Goal: Task Accomplishment & Management: Complete application form

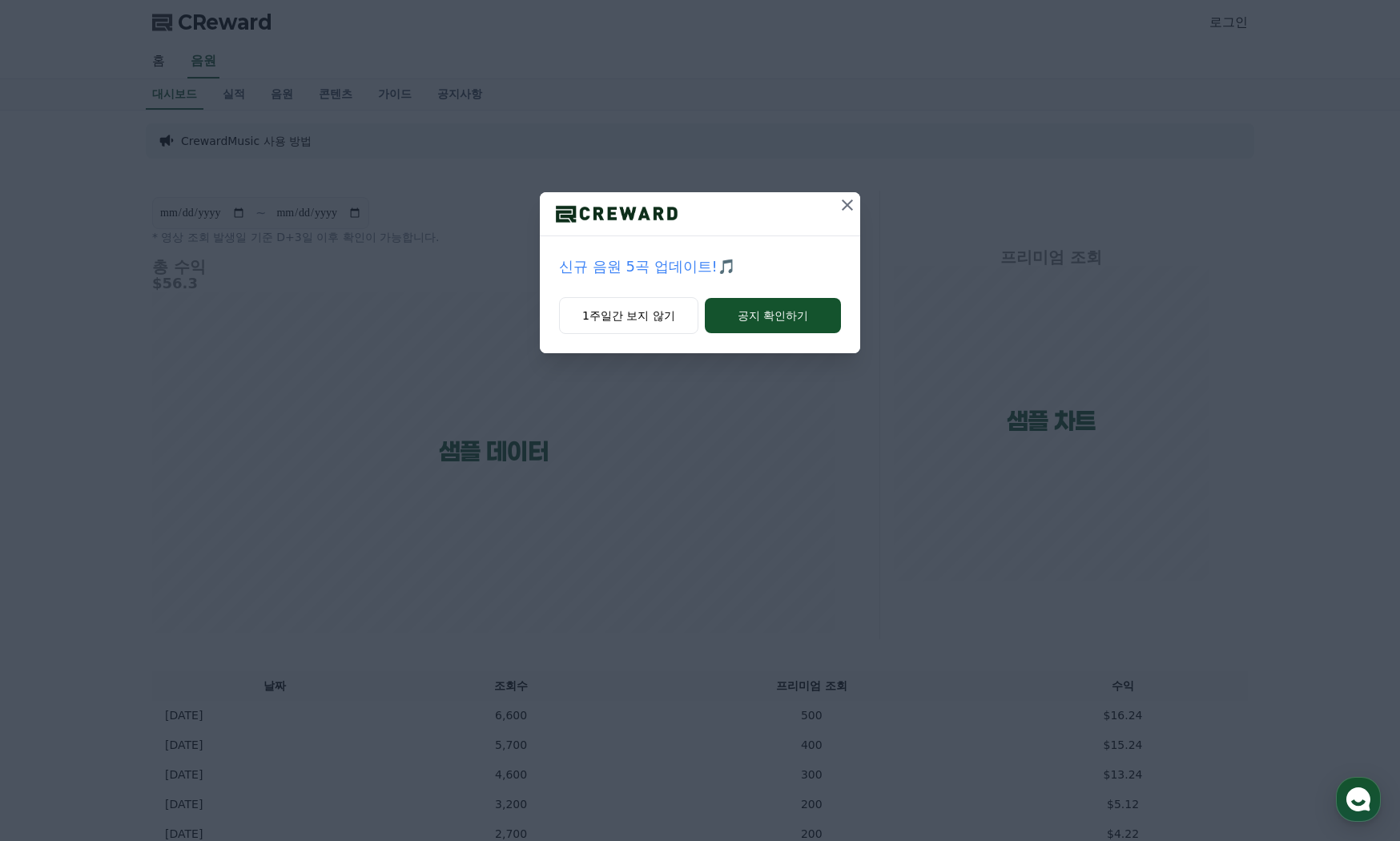
click at [848, 206] on icon at bounding box center [848, 206] width 12 height 12
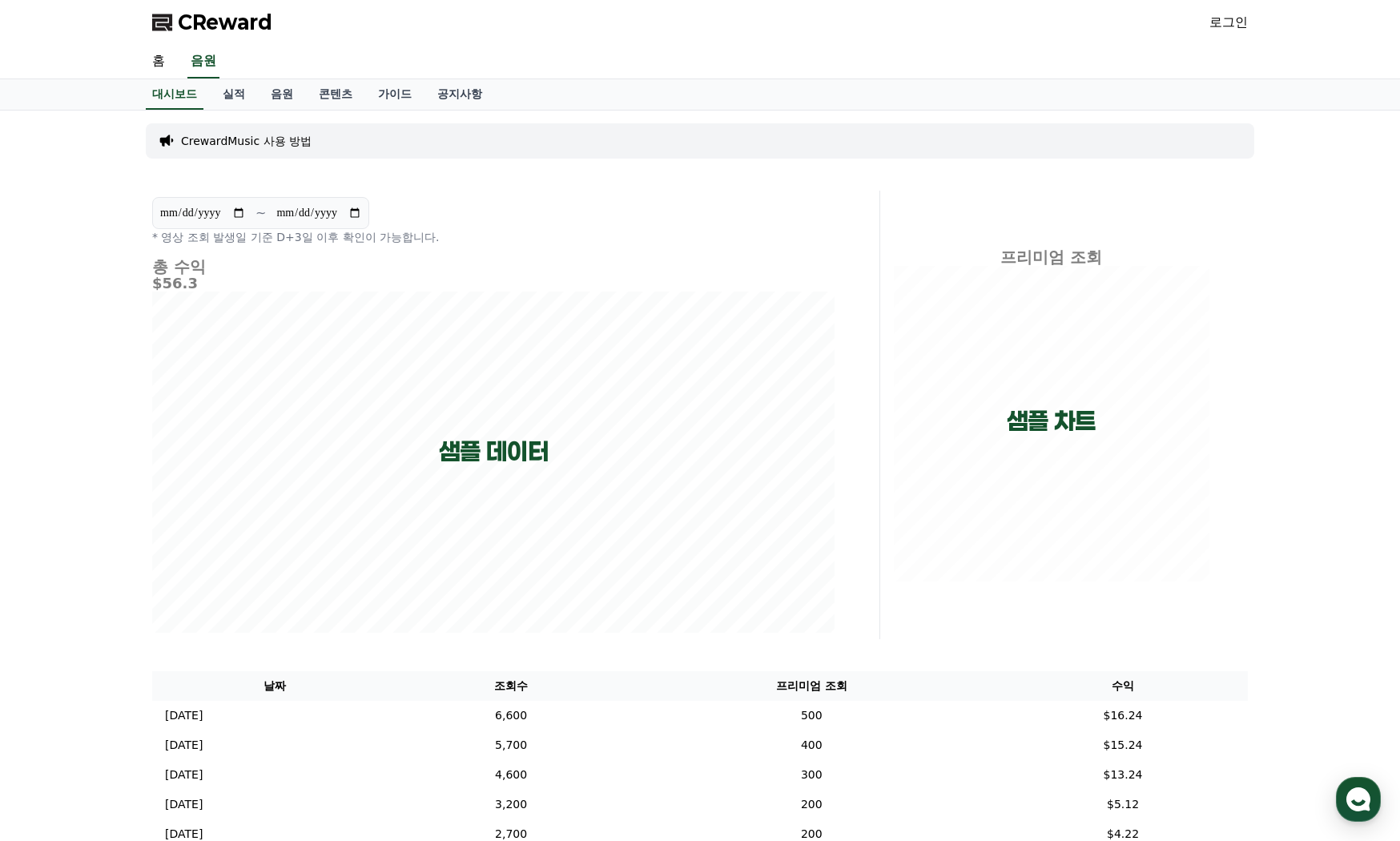
click at [1227, 20] on link "로그인" at bounding box center [1228, 22] width 39 height 19
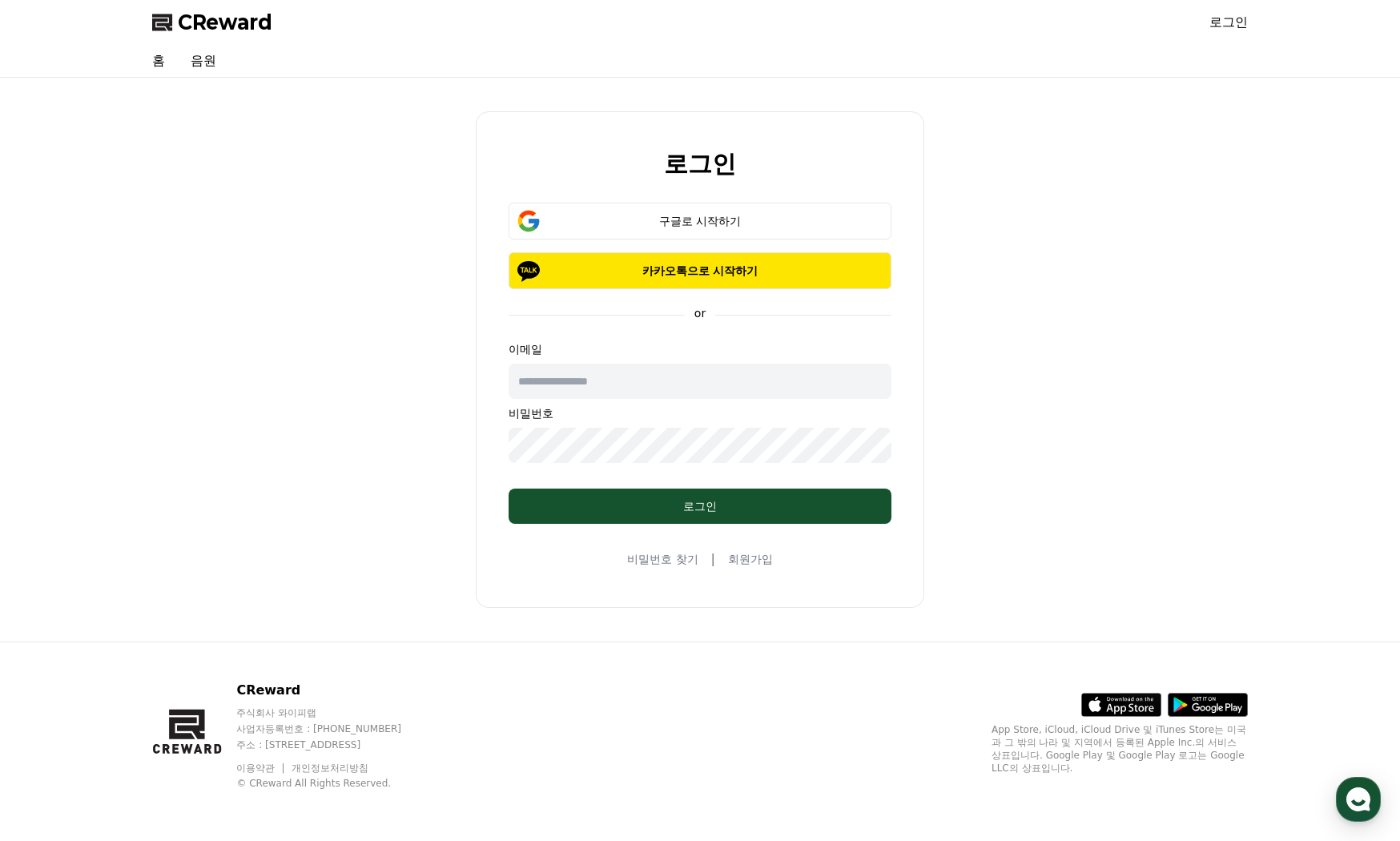
click at [676, 375] on input "text" at bounding box center [700, 380] width 383 height 35
click at [740, 548] on div "로그인 구글로 시작하기 카카오톡으로 시작하기 or 이메일 비밀번호 로그인 비밀번호 찾기 | 회원가입" at bounding box center [699, 360] width 448 height 497
click at [741, 555] on link "회원가입" at bounding box center [750, 559] width 45 height 16
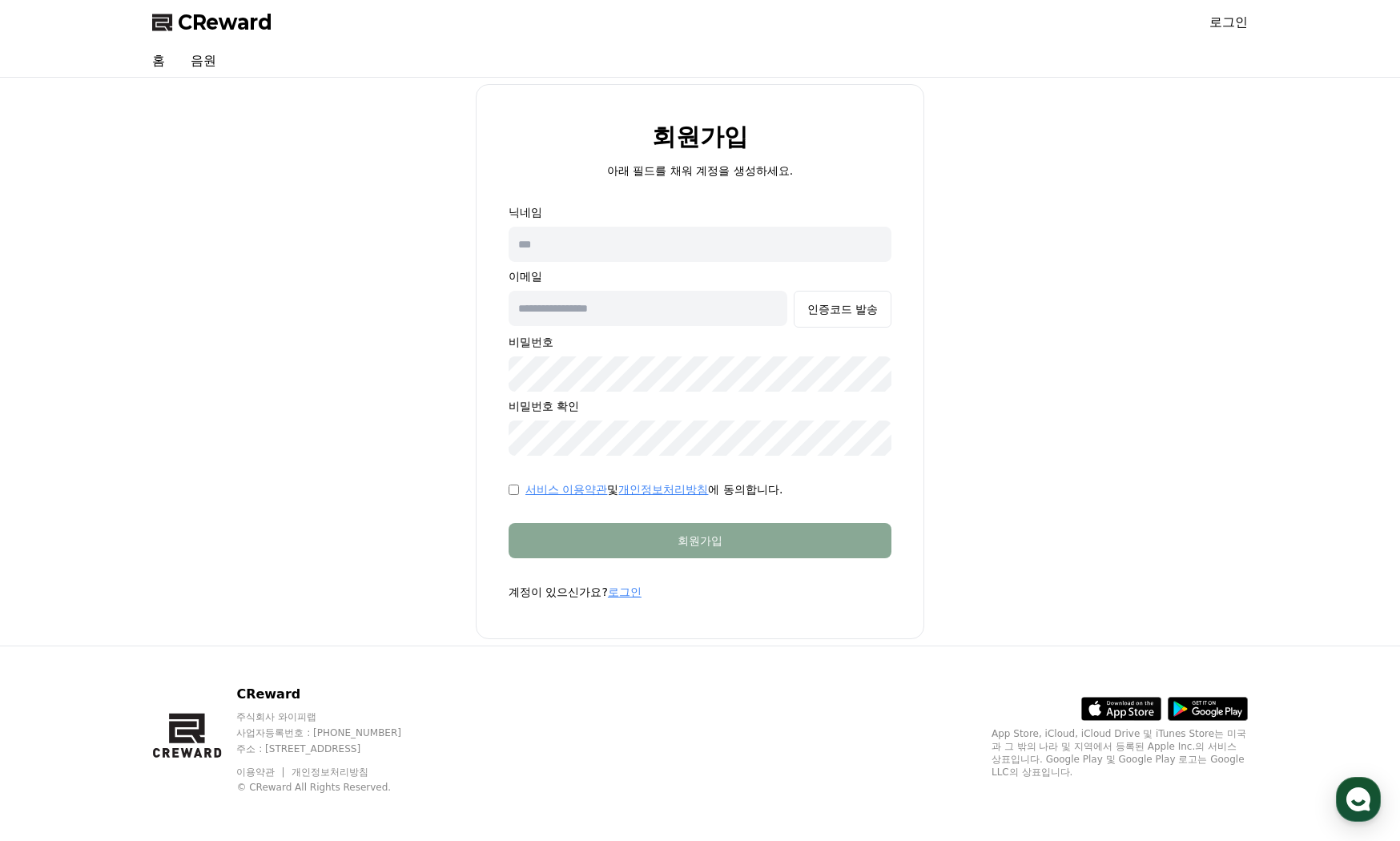
click at [571, 247] on input "text" at bounding box center [700, 244] width 383 height 35
click at [683, 316] on input "text" at bounding box center [648, 308] width 279 height 35
paste input "**********"
type input "**********"
click at [668, 253] on input "text" at bounding box center [700, 244] width 383 height 35
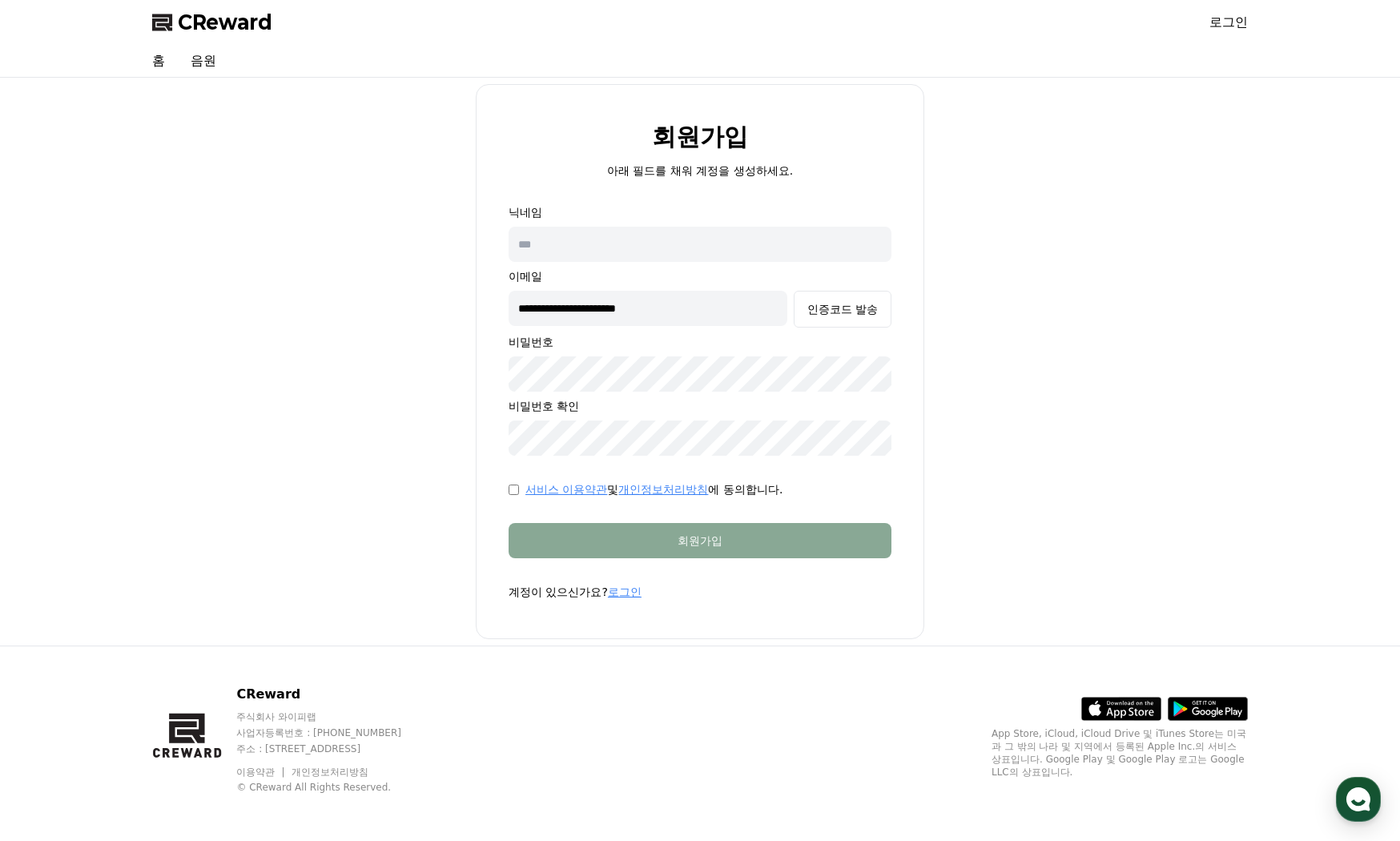
paste input "**********"
type input "**********"
click at [831, 311] on div "인증코드 발송" at bounding box center [842, 309] width 70 height 16
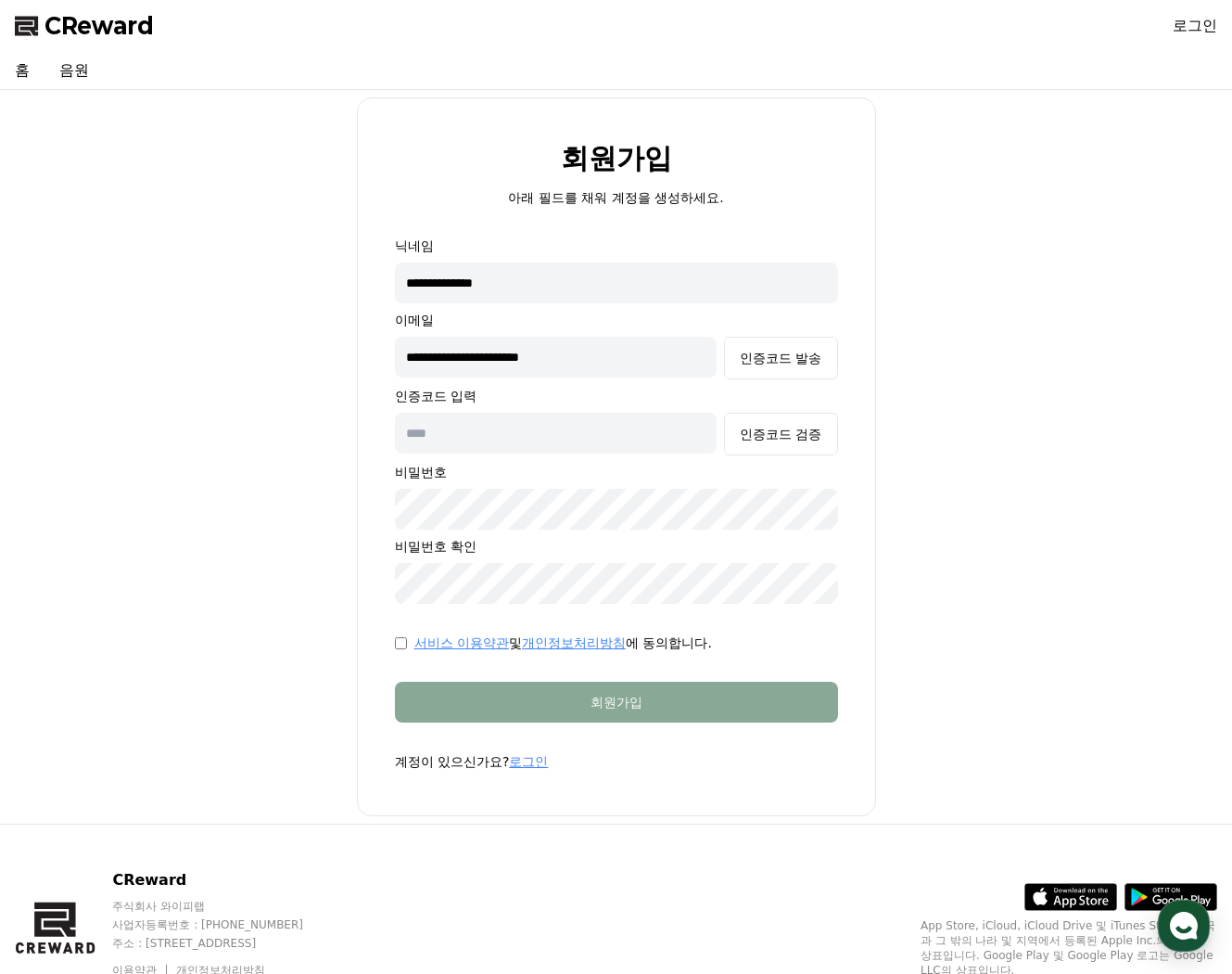
click at [624, 433] on input "text" at bounding box center [556, 433] width 323 height 41
type input "******"
click at [767, 444] on button "인증코드 검증" at bounding box center [781, 434] width 113 height 43
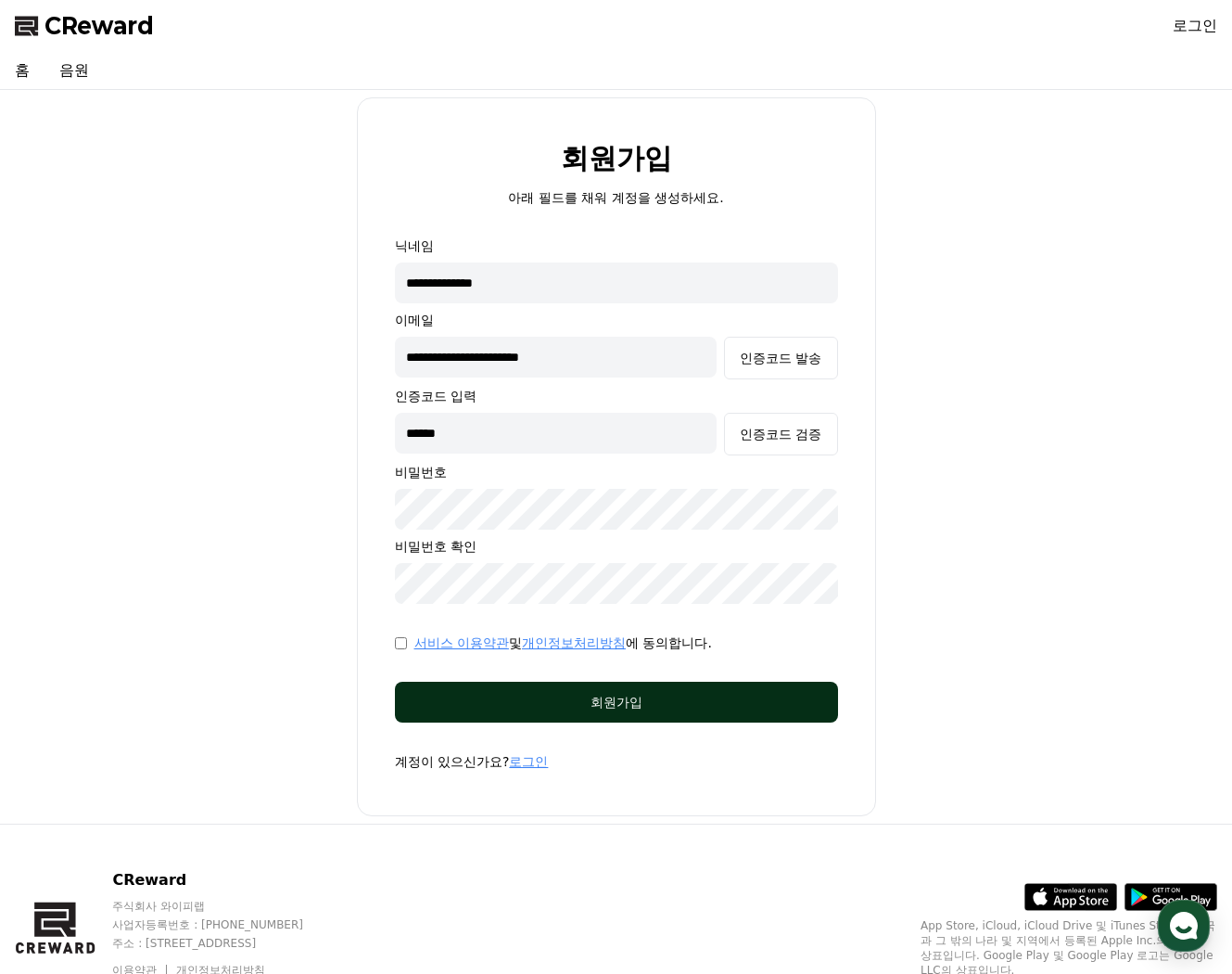
click at [500, 715] on button "회원가입" at bounding box center [616, 702] width 443 height 41
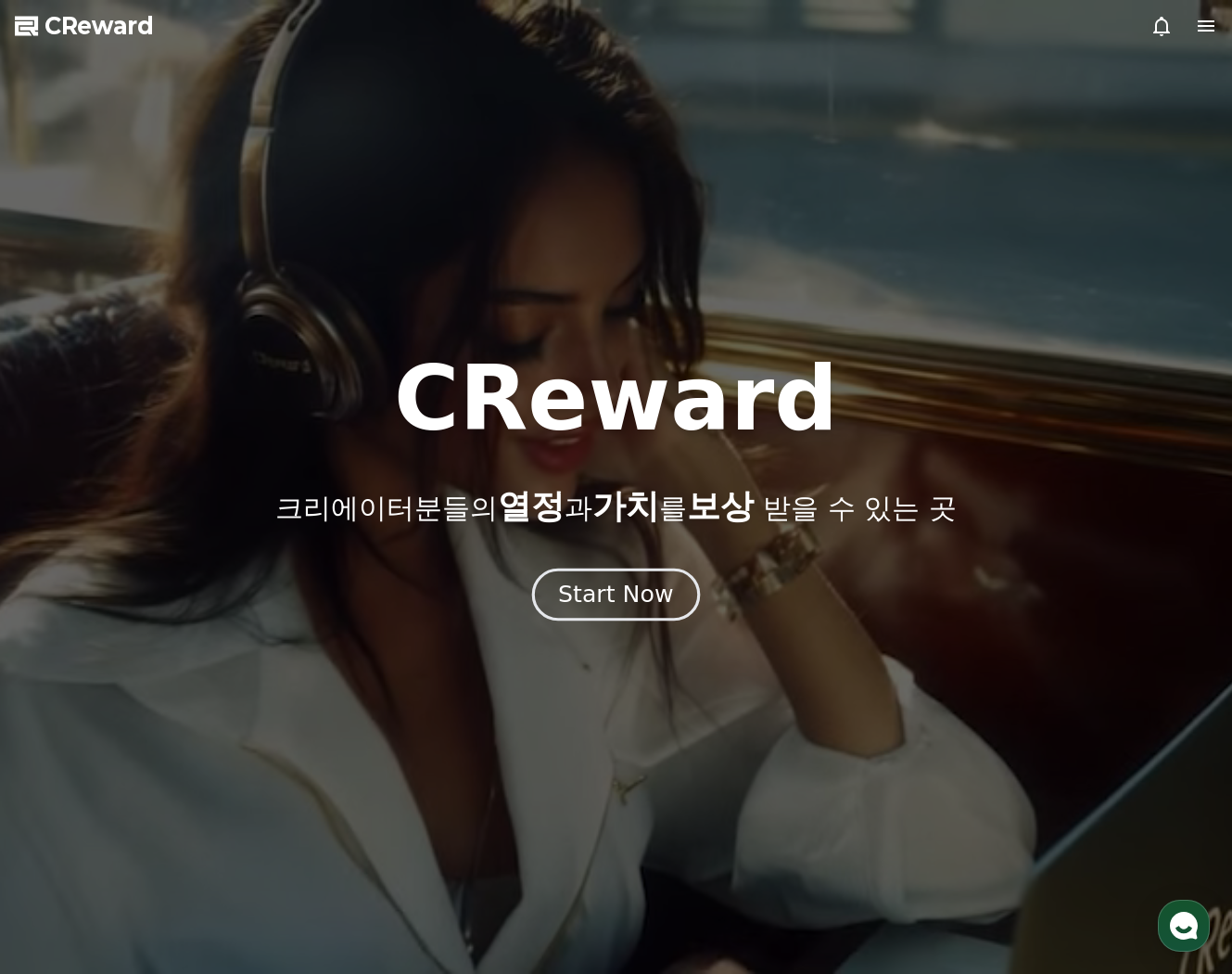
click at [642, 600] on div "Start Now" at bounding box center [616, 594] width 115 height 32
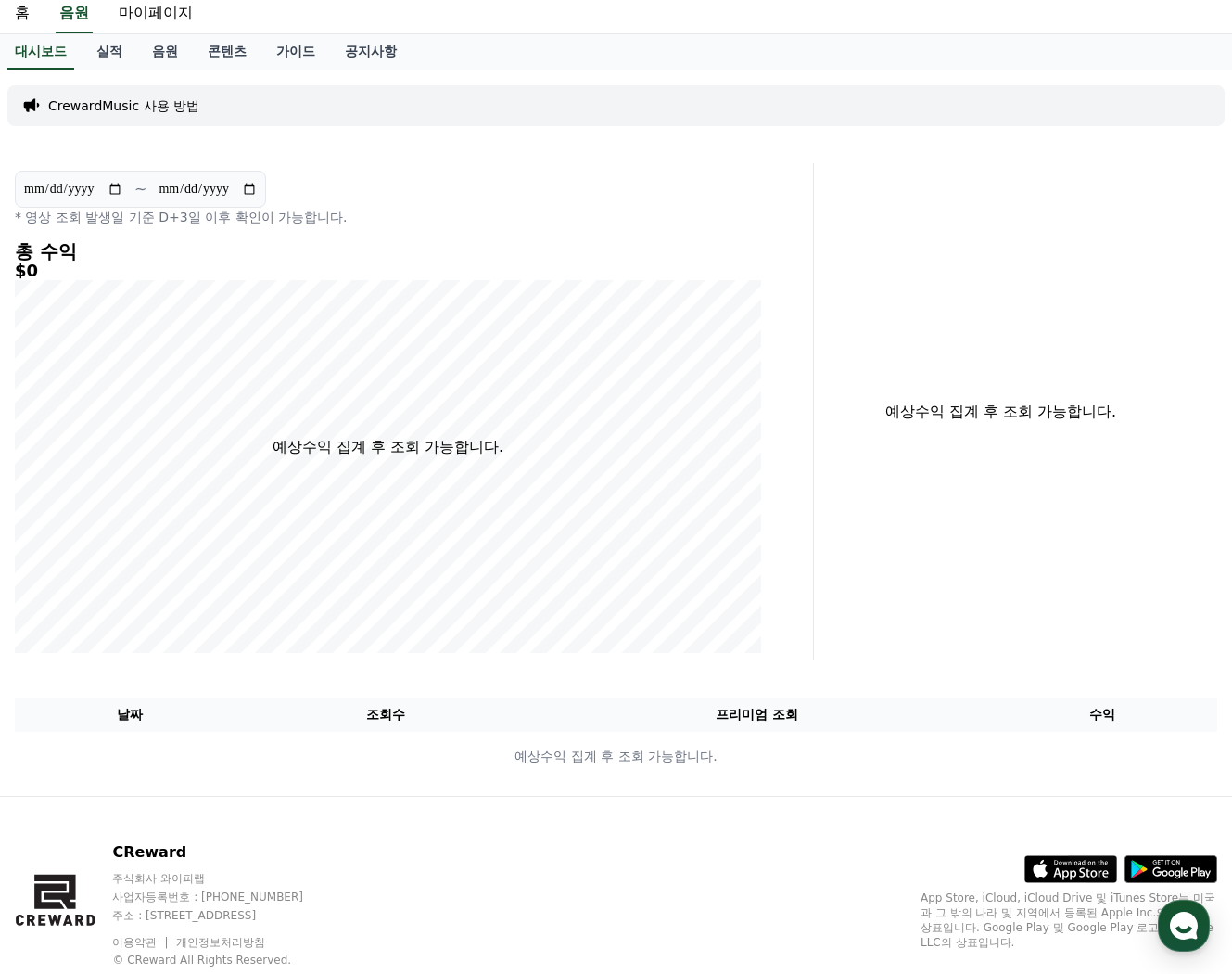
scroll to position [54, 0]
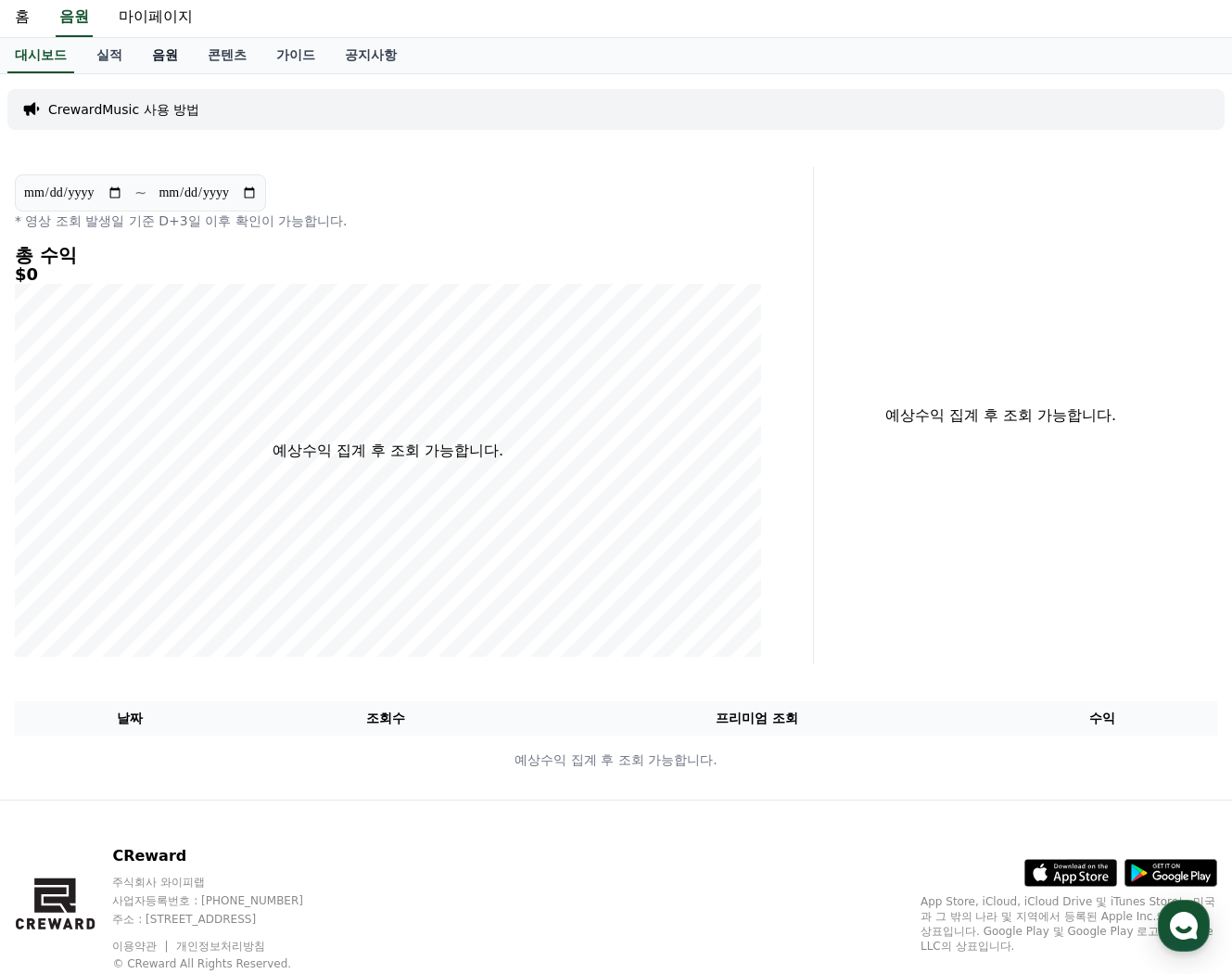
click at [149, 57] on link "음원" at bounding box center [165, 55] width 55 height 35
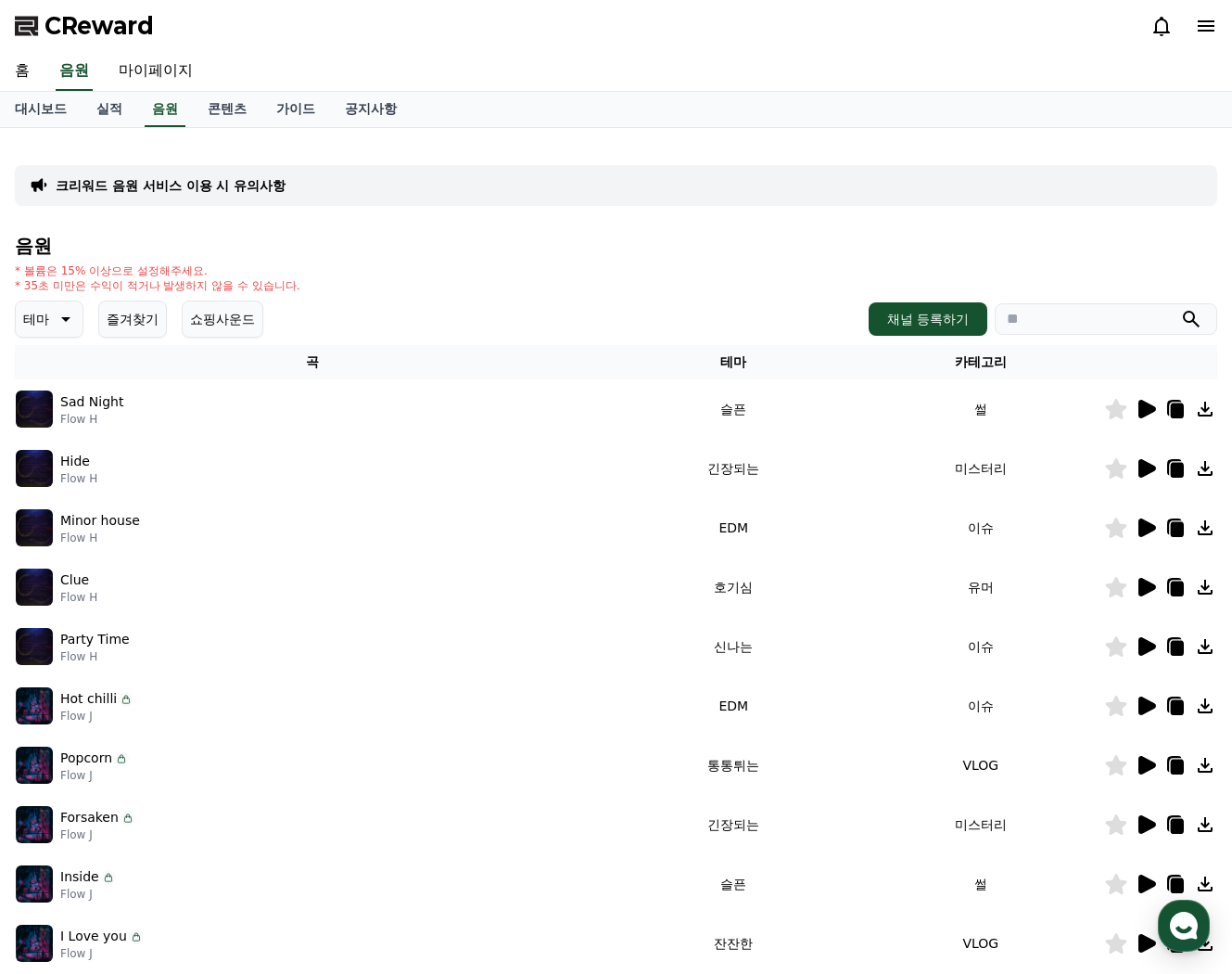
click at [53, 325] on icon at bounding box center [63, 318] width 22 height 22
click at [54, 314] on icon at bounding box center [63, 318] width 22 height 22
click at [1142, 409] on icon at bounding box center [1147, 408] width 17 height 18
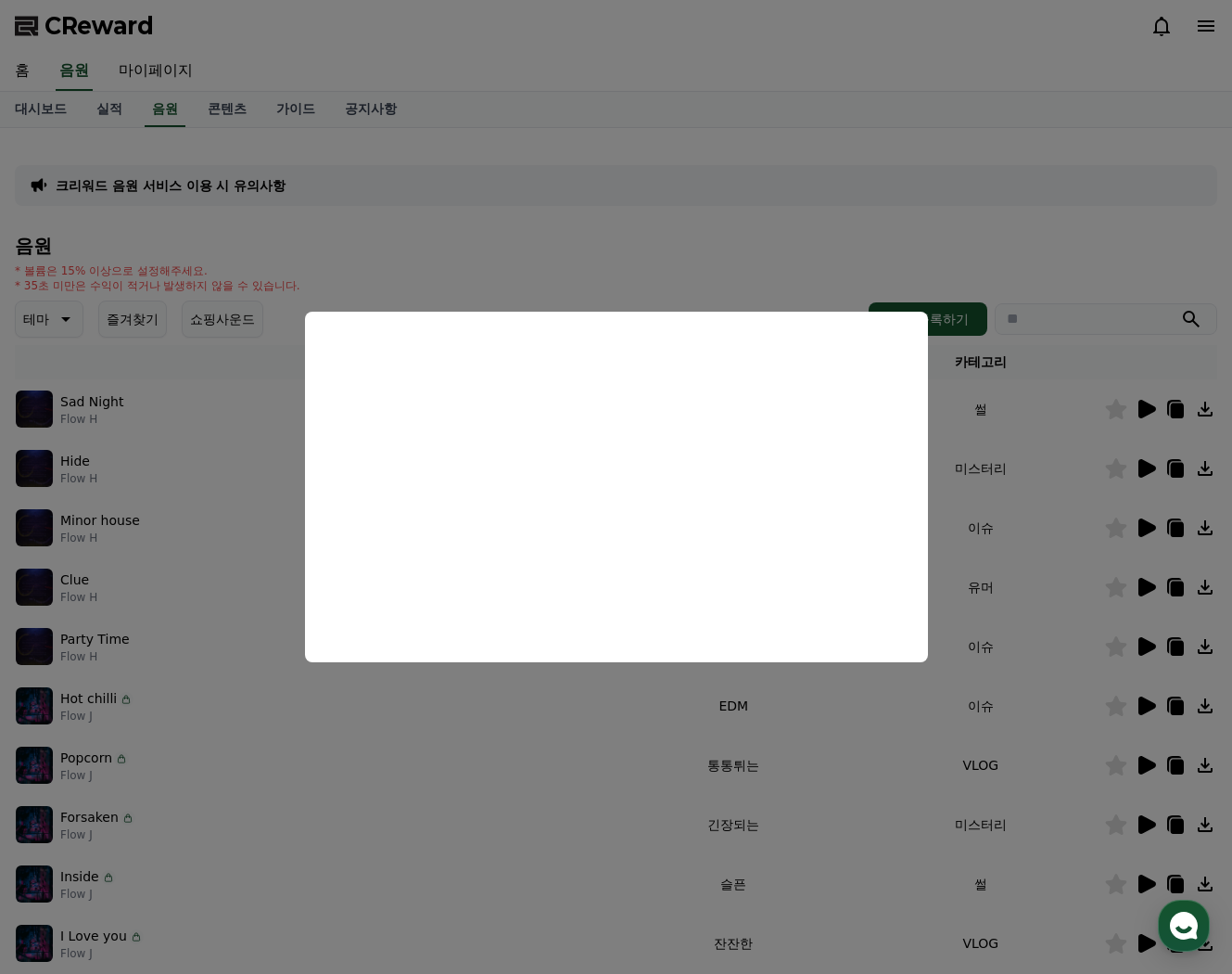
click at [382, 255] on button "close modal" at bounding box center [616, 487] width 1232 height 974
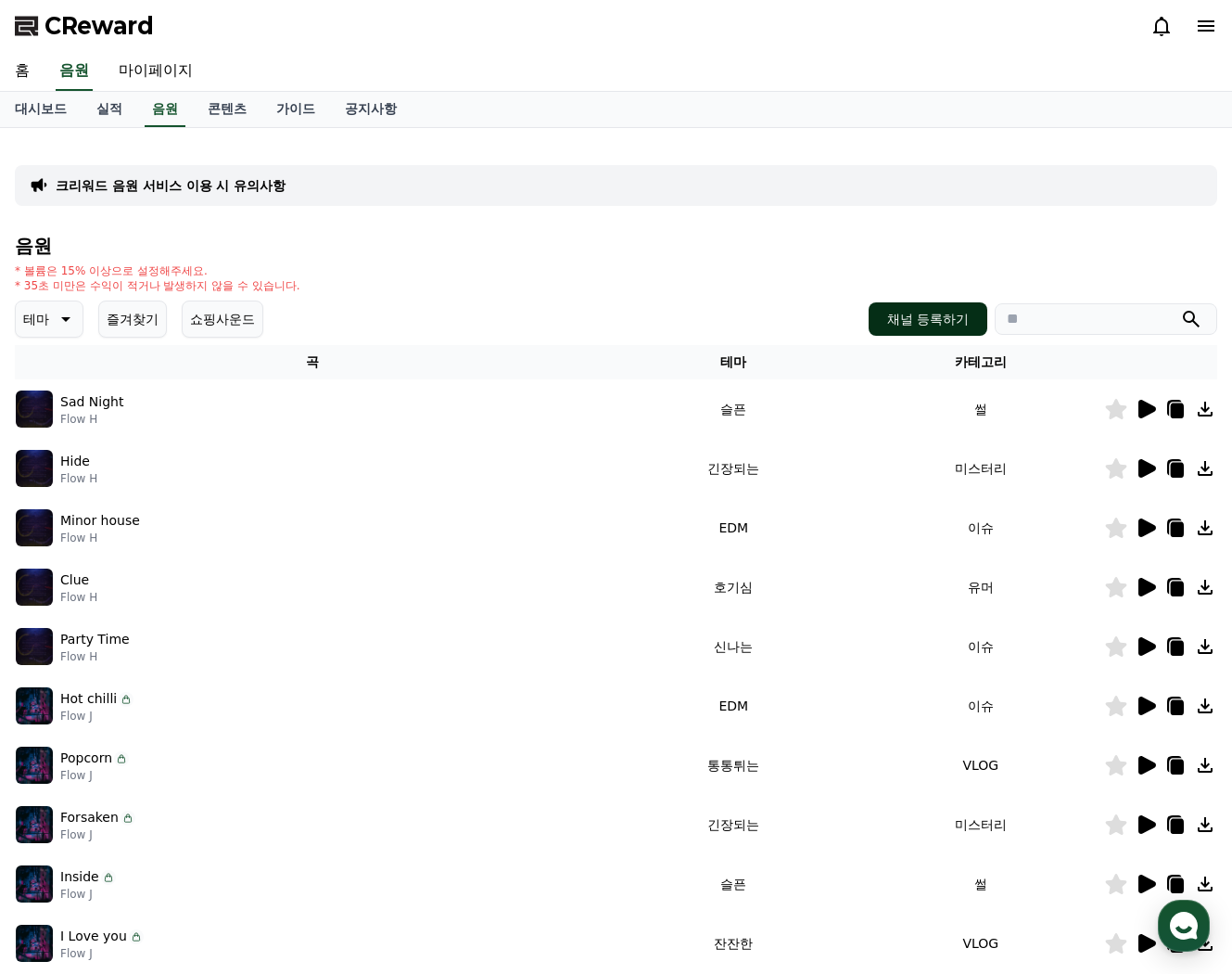
click at [910, 310] on button "채널 등록하기" at bounding box center [928, 318] width 119 height 33
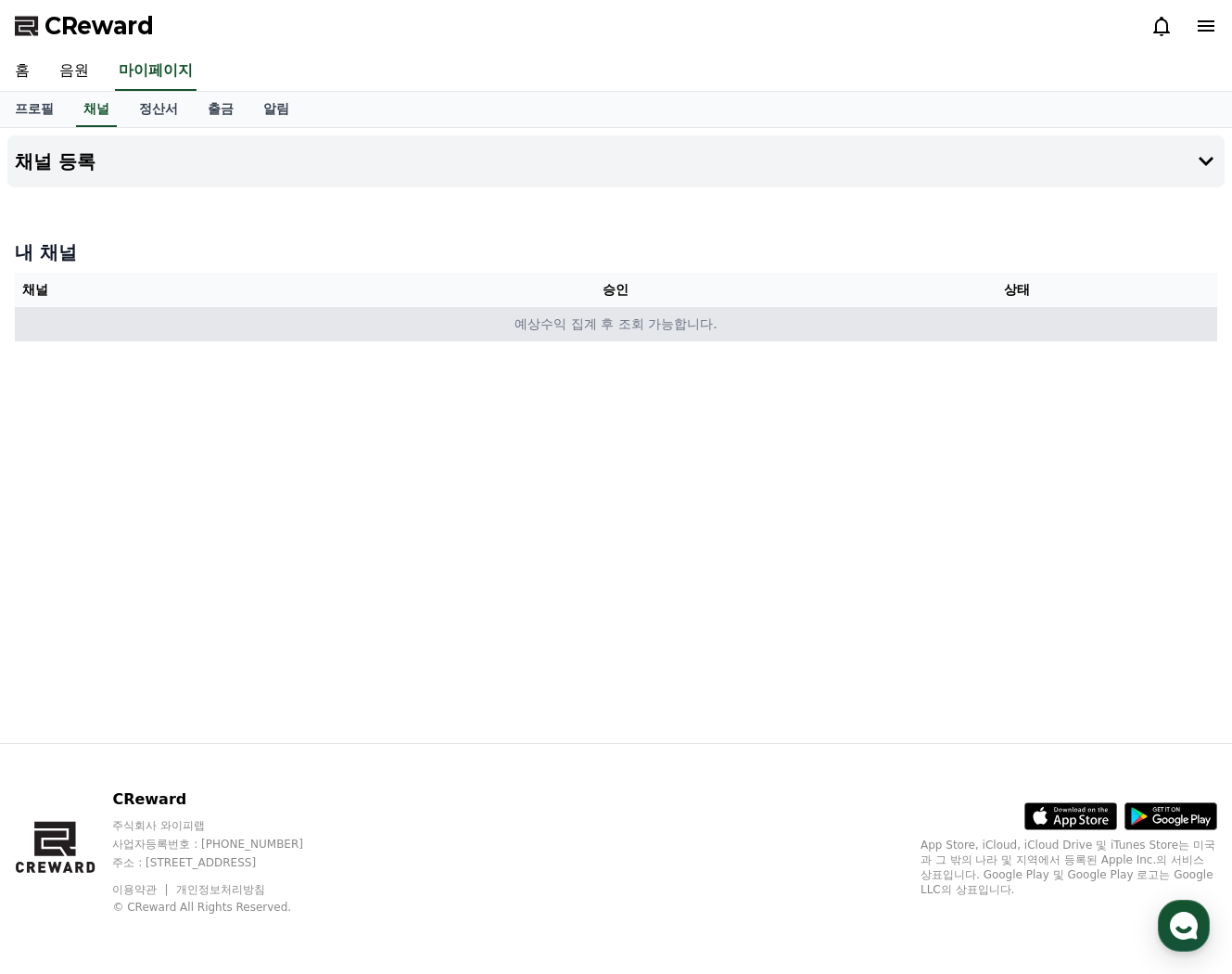
click at [586, 324] on td "예상수익 집계 후 조회 가능합니다." at bounding box center [616, 324] width 1202 height 34
click at [151, 315] on td "예상수익 집계 후 조회 가능합니다." at bounding box center [616, 324] width 1202 height 34
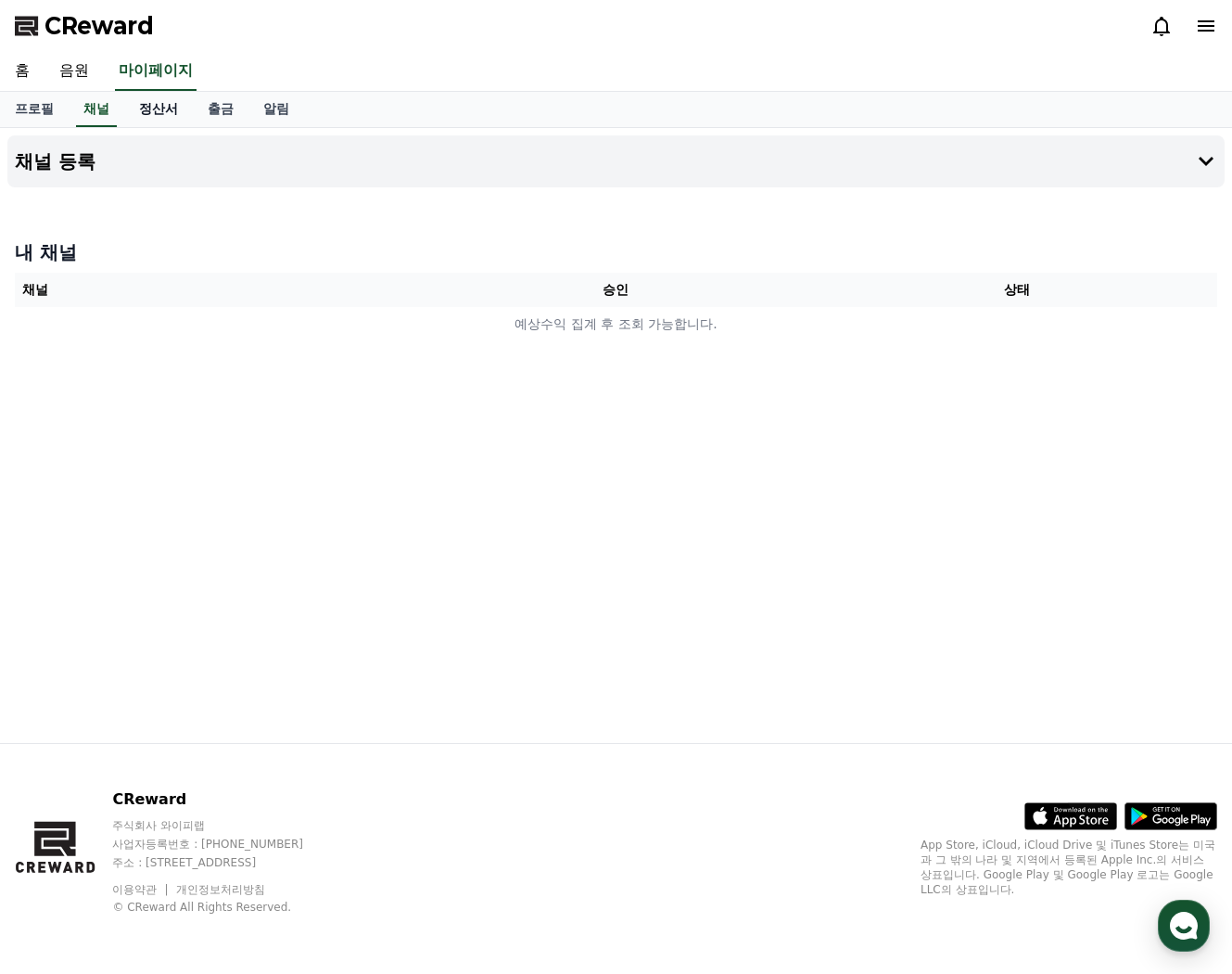
click at [146, 113] on link "정산서" at bounding box center [159, 109] width 69 height 35
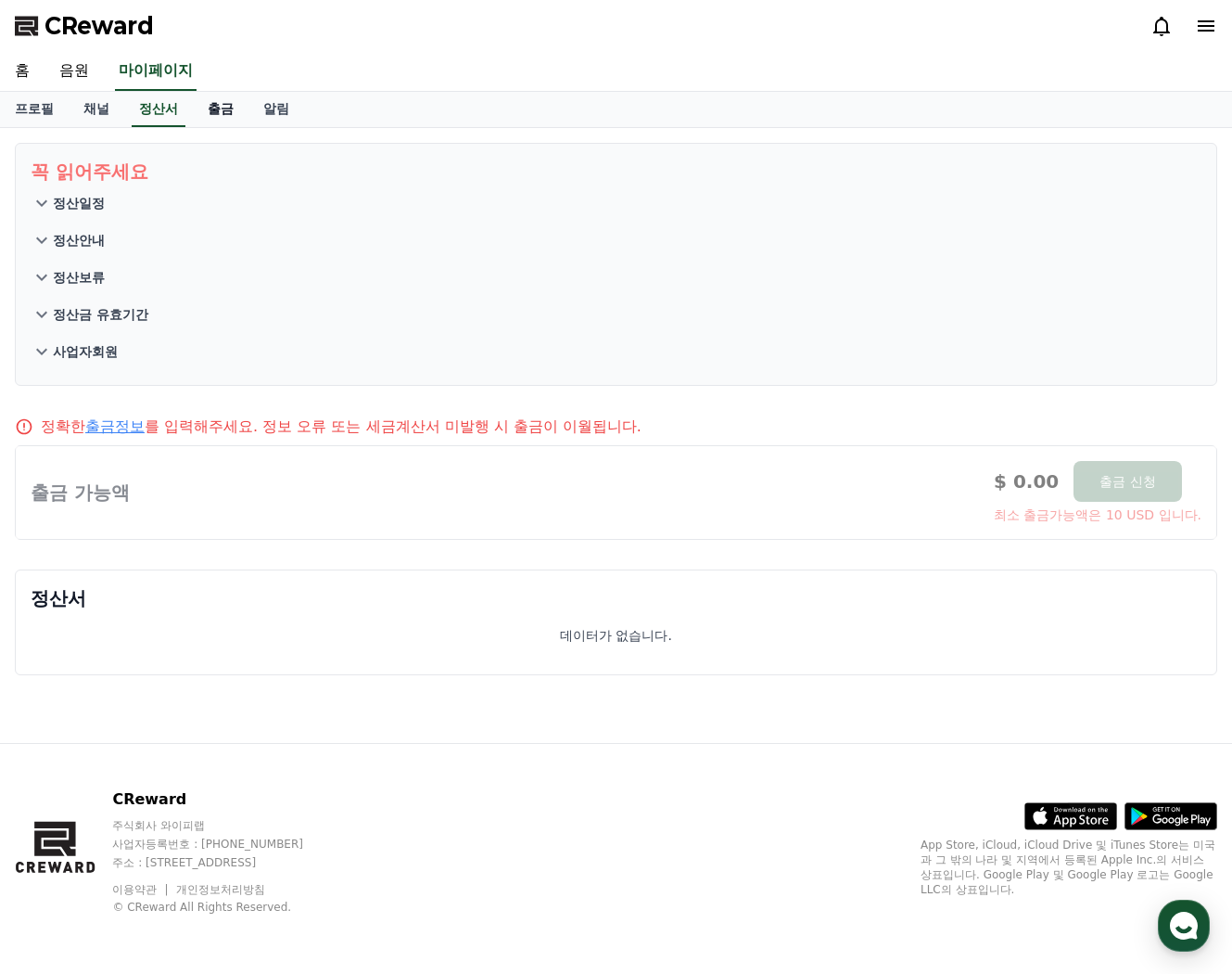
click at [194, 109] on link "출금" at bounding box center [221, 109] width 55 height 35
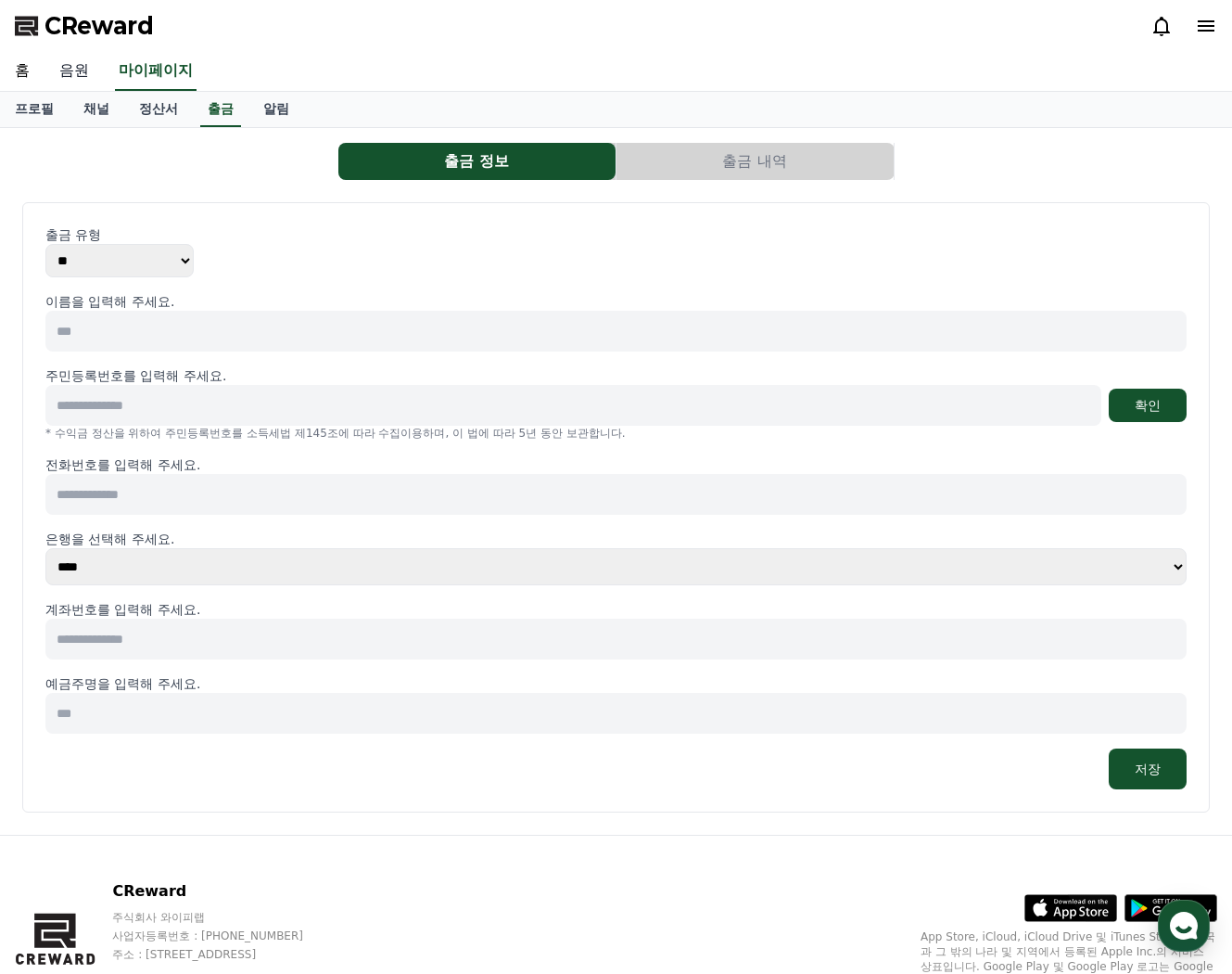
click at [79, 71] on link "음원" at bounding box center [75, 71] width 59 height 39
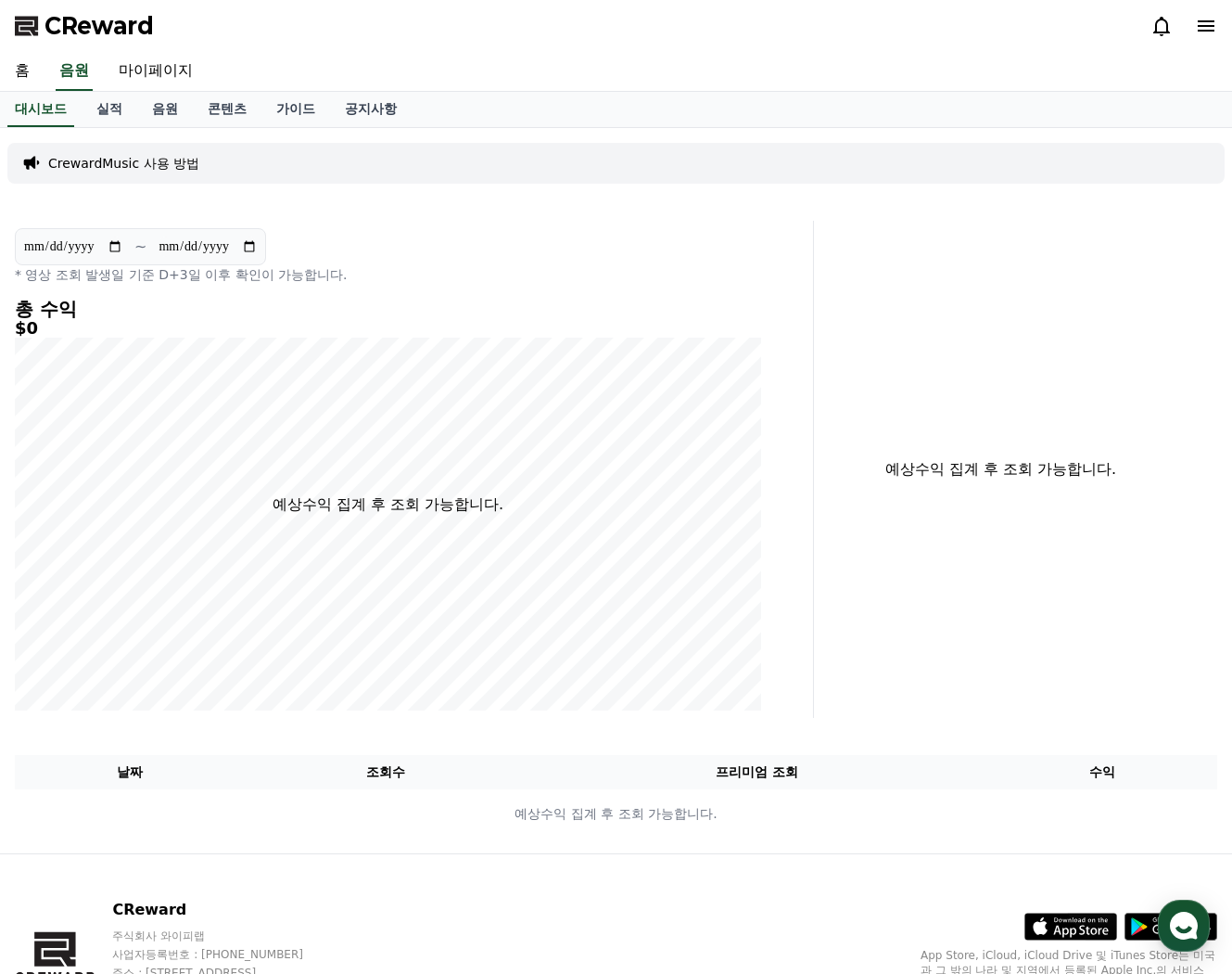
click at [129, 162] on p "CrewardMusic 사용 방법" at bounding box center [123, 162] width 151 height 18
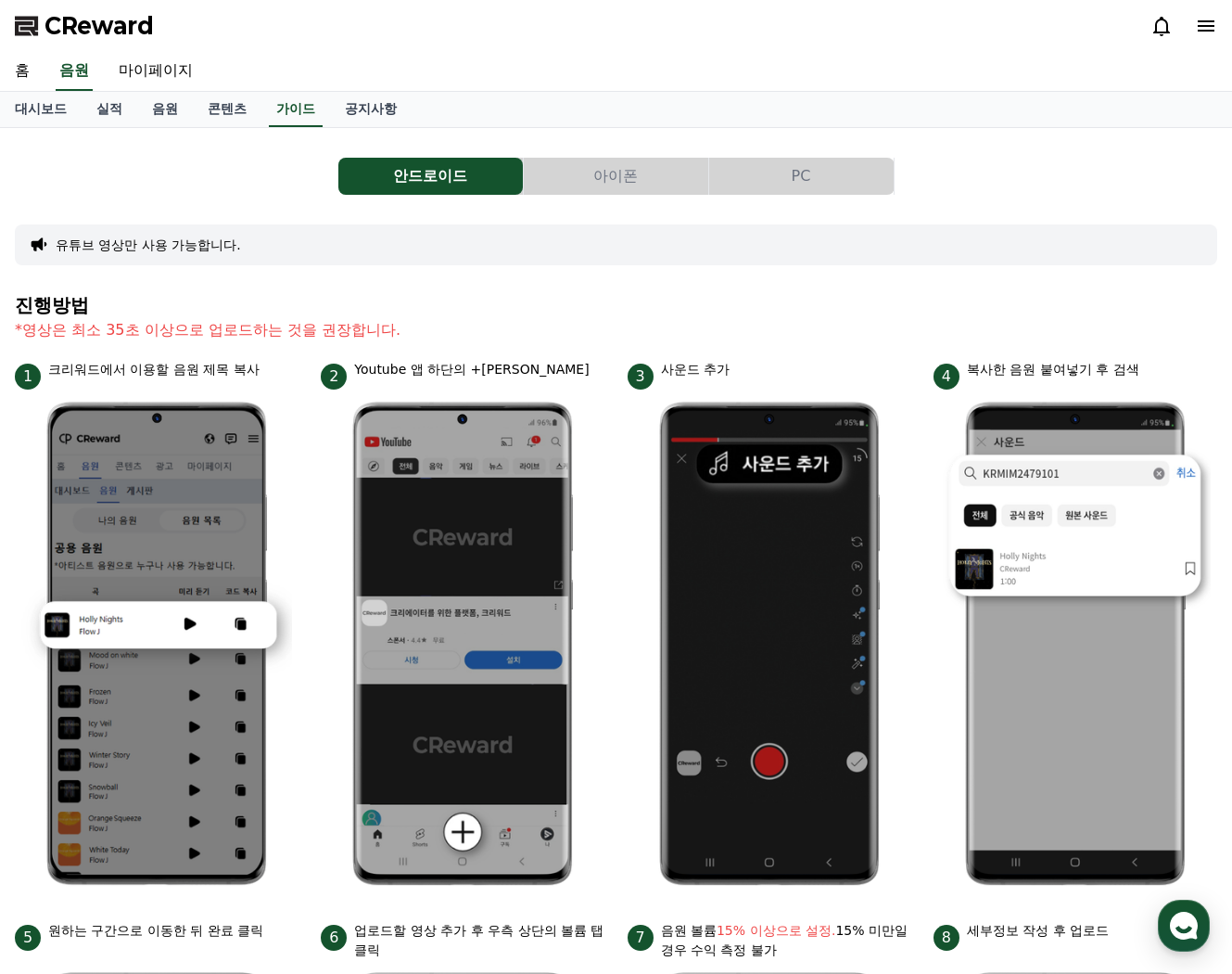
click at [666, 176] on button "아이폰" at bounding box center [616, 176] width 184 height 37
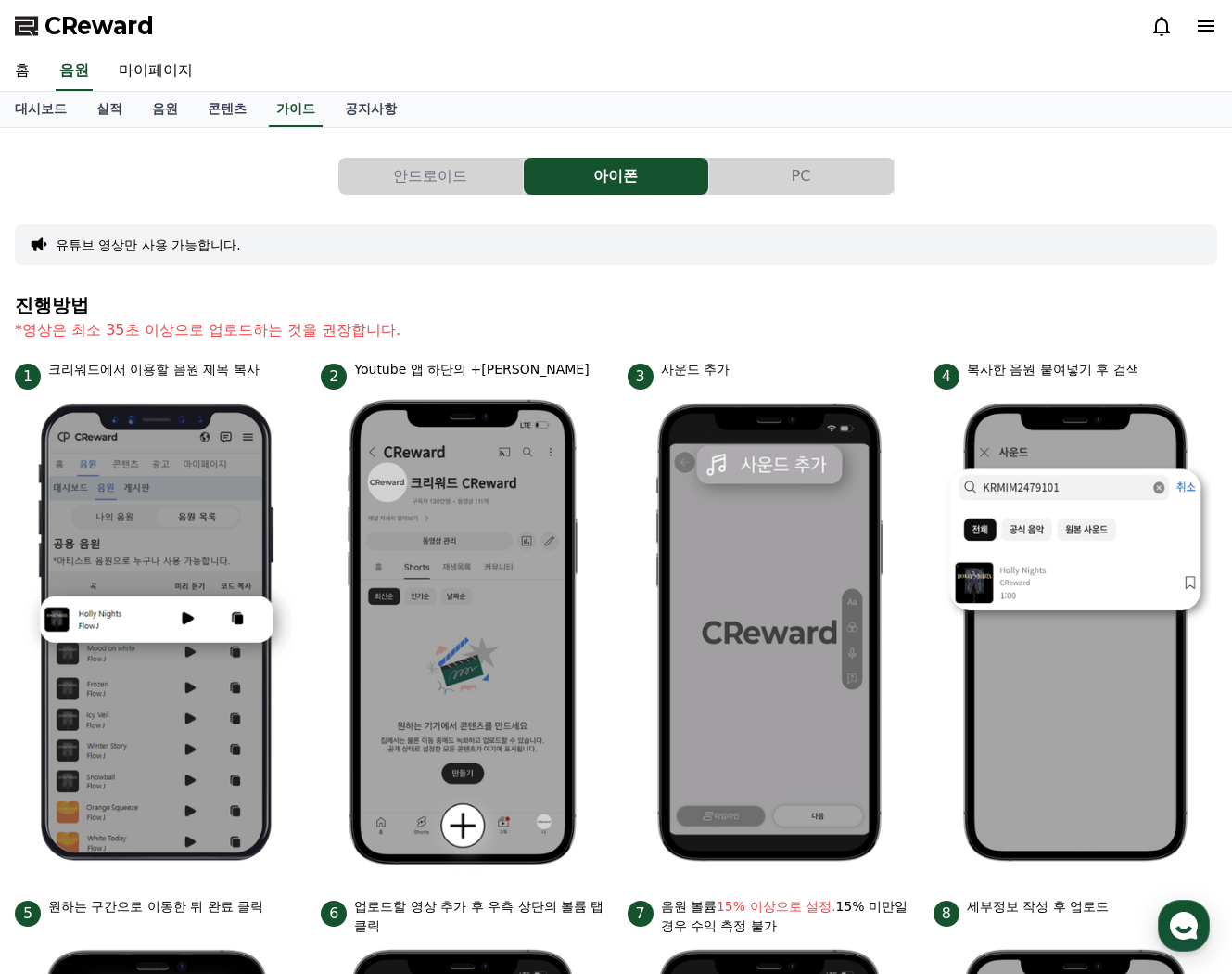
click at [55, 252] on button "유튜브 영상만 사용 가능합니다." at bounding box center [148, 244] width 185 height 18
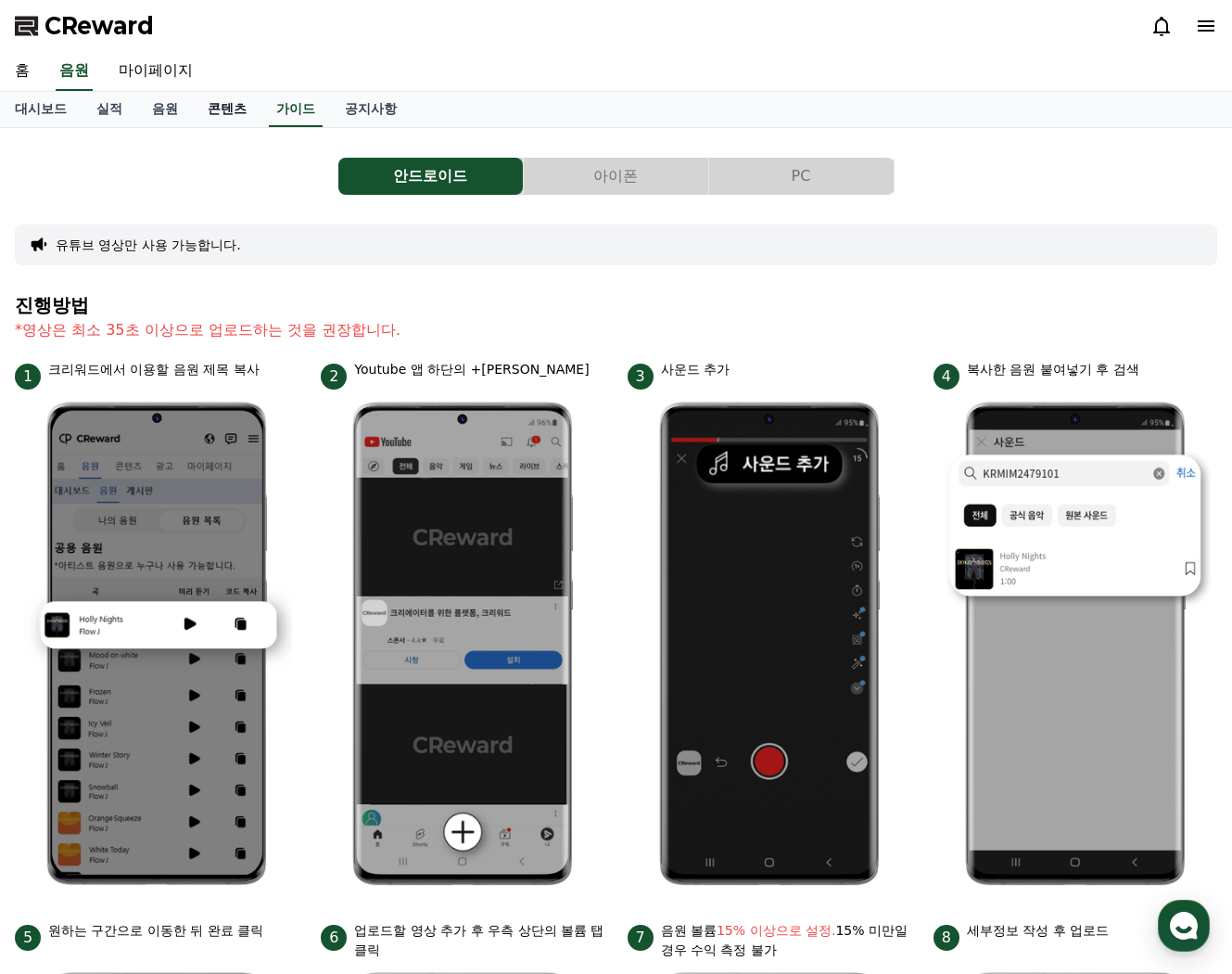
click at [193, 114] on link "콘텐츠" at bounding box center [227, 109] width 69 height 35
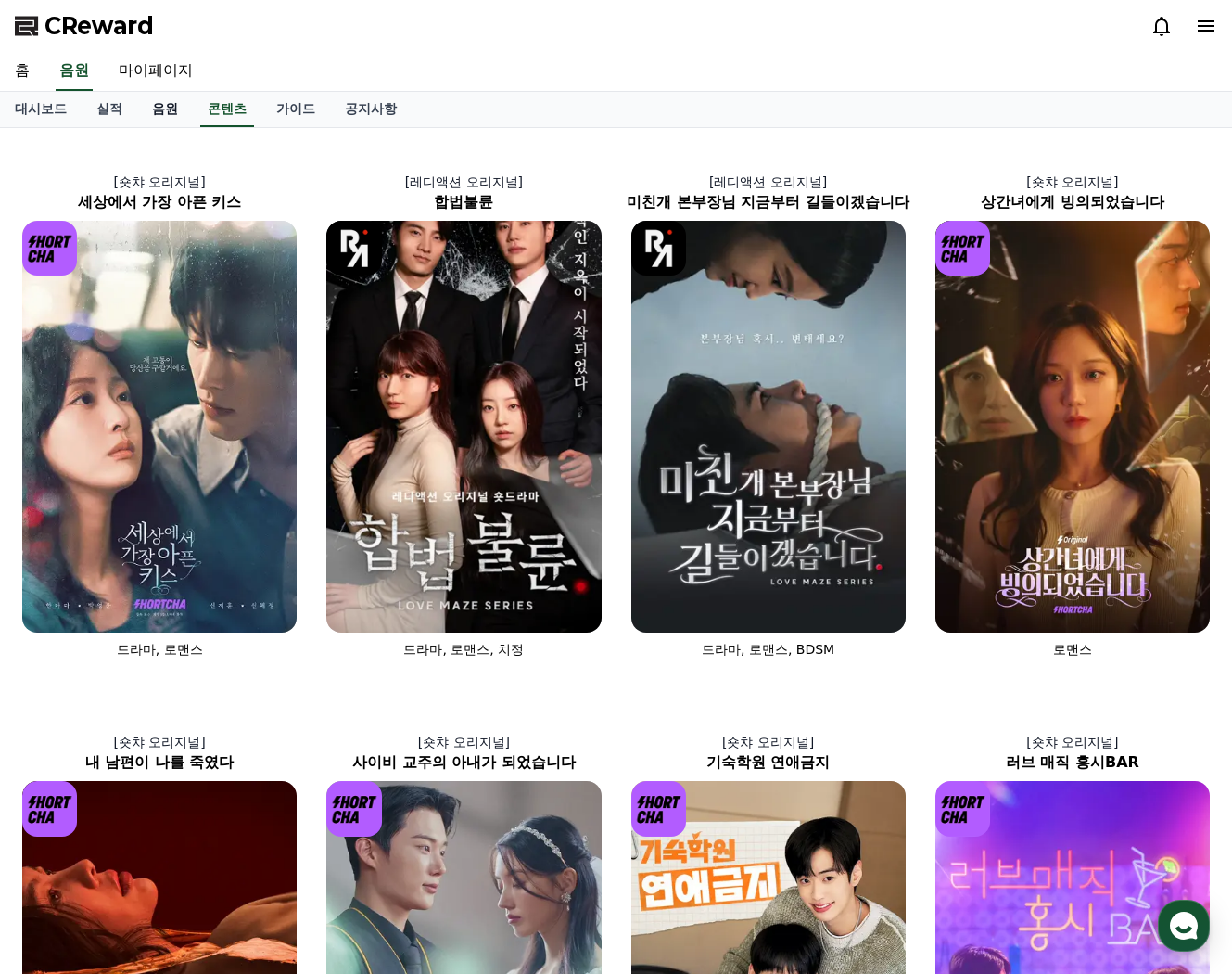
click at [140, 113] on link "음원" at bounding box center [165, 109] width 55 height 35
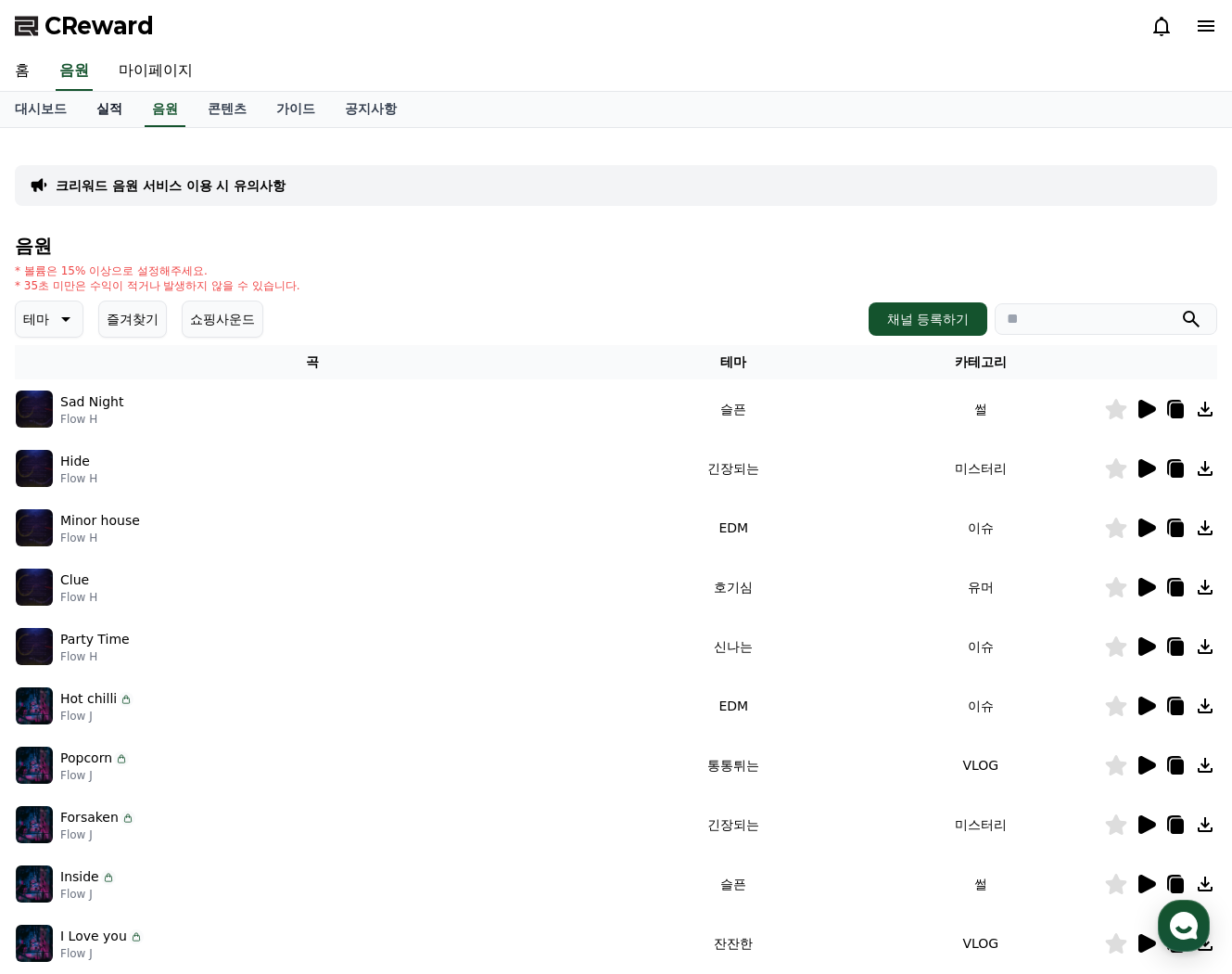
click at [122, 110] on link "실적" at bounding box center [109, 109] width 55 height 35
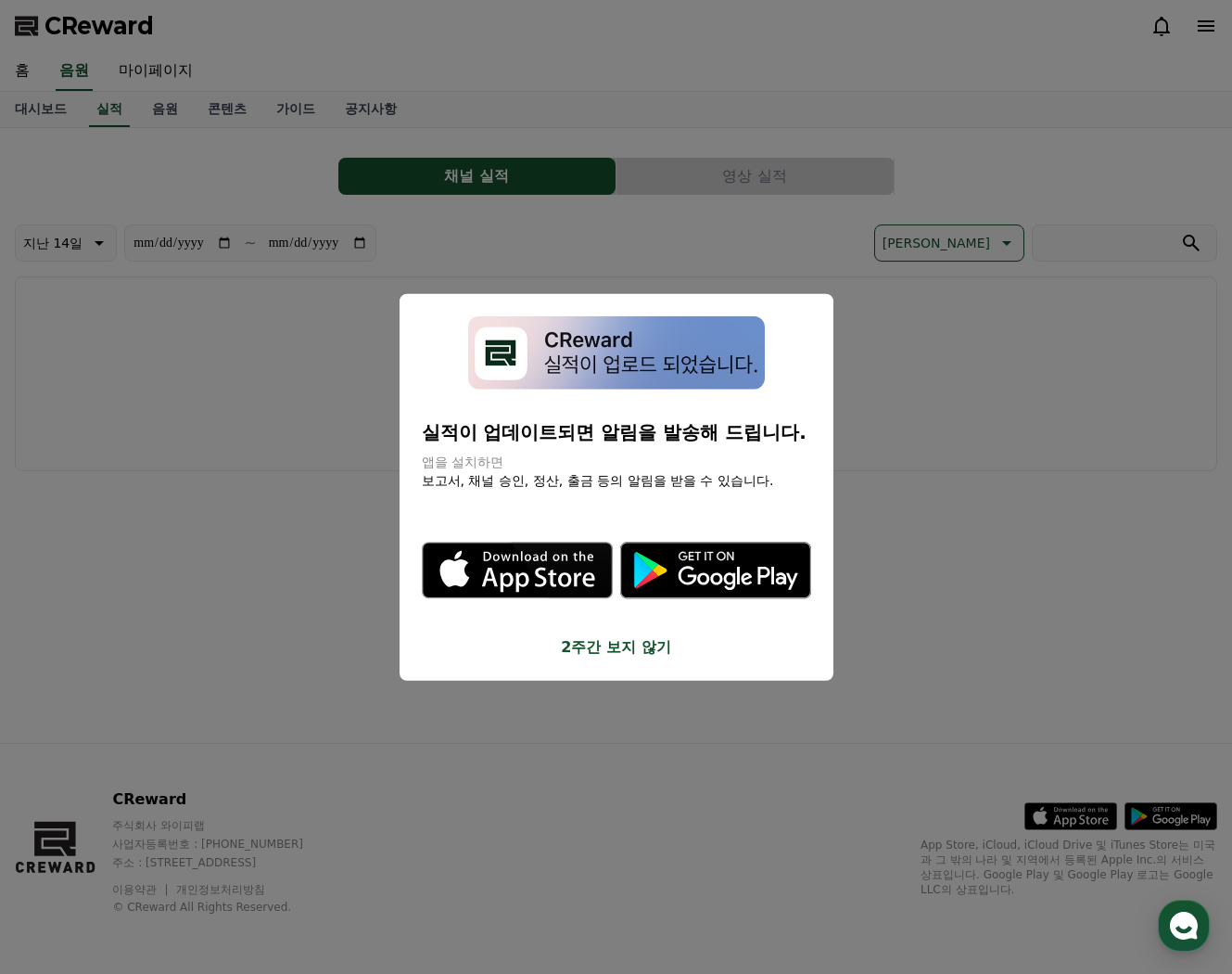
click at [285, 115] on button "close modal" at bounding box center [616, 487] width 1232 height 974
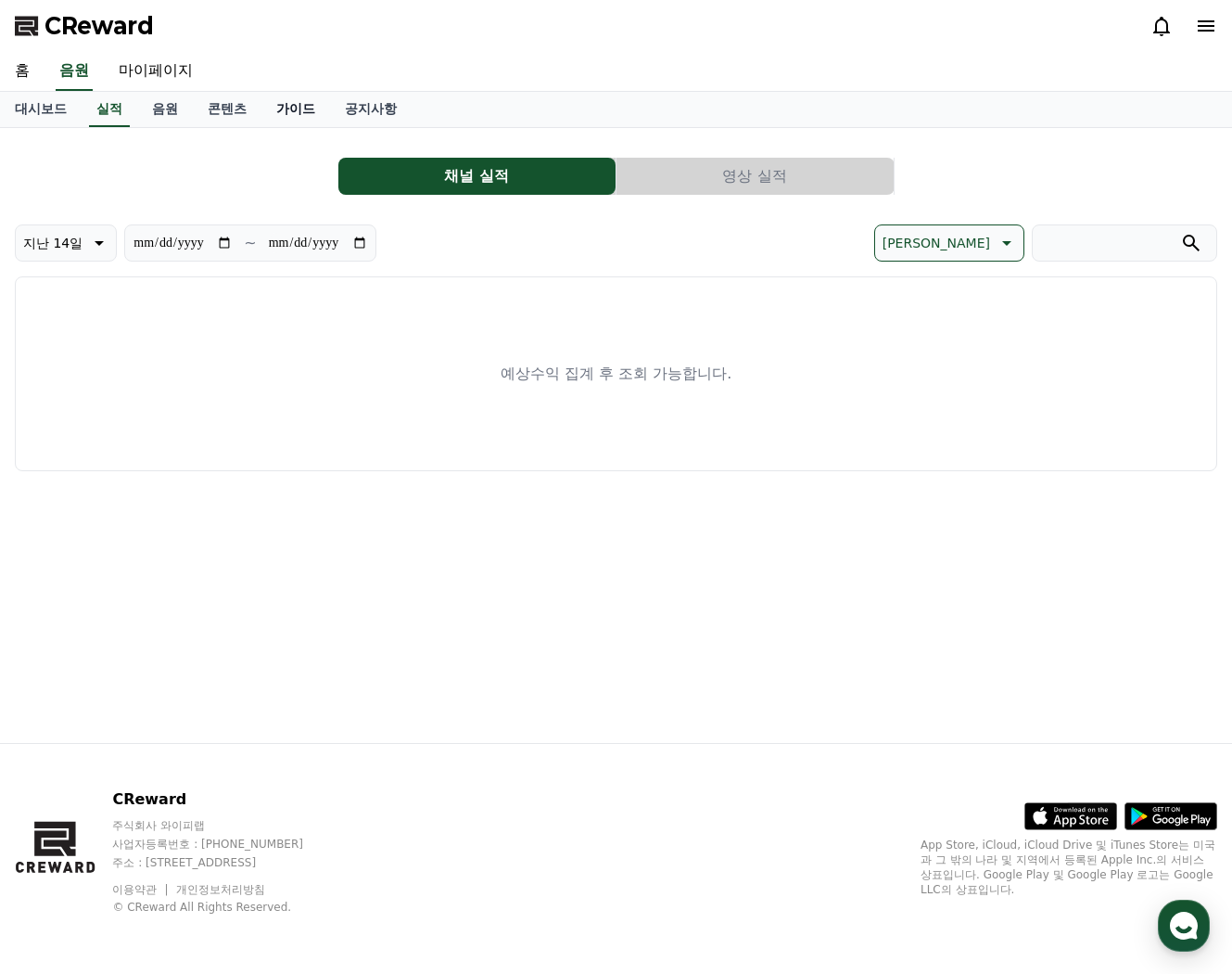
click at [285, 115] on link "가이드" at bounding box center [296, 109] width 69 height 35
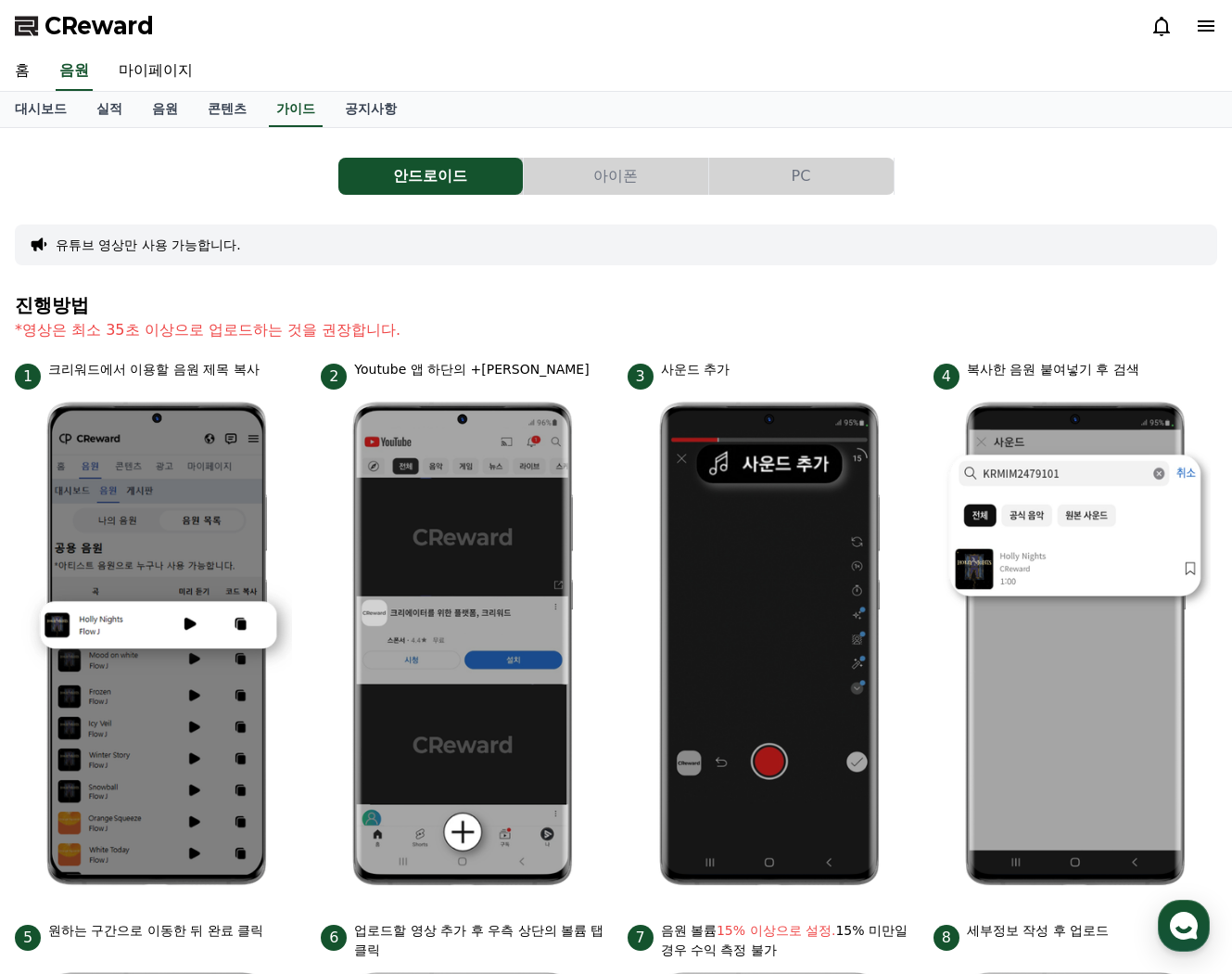
click at [128, 249] on button "유튜브 영상만 사용 가능합니다." at bounding box center [148, 244] width 185 height 18
click at [217, 106] on link "콘텐츠" at bounding box center [227, 109] width 69 height 35
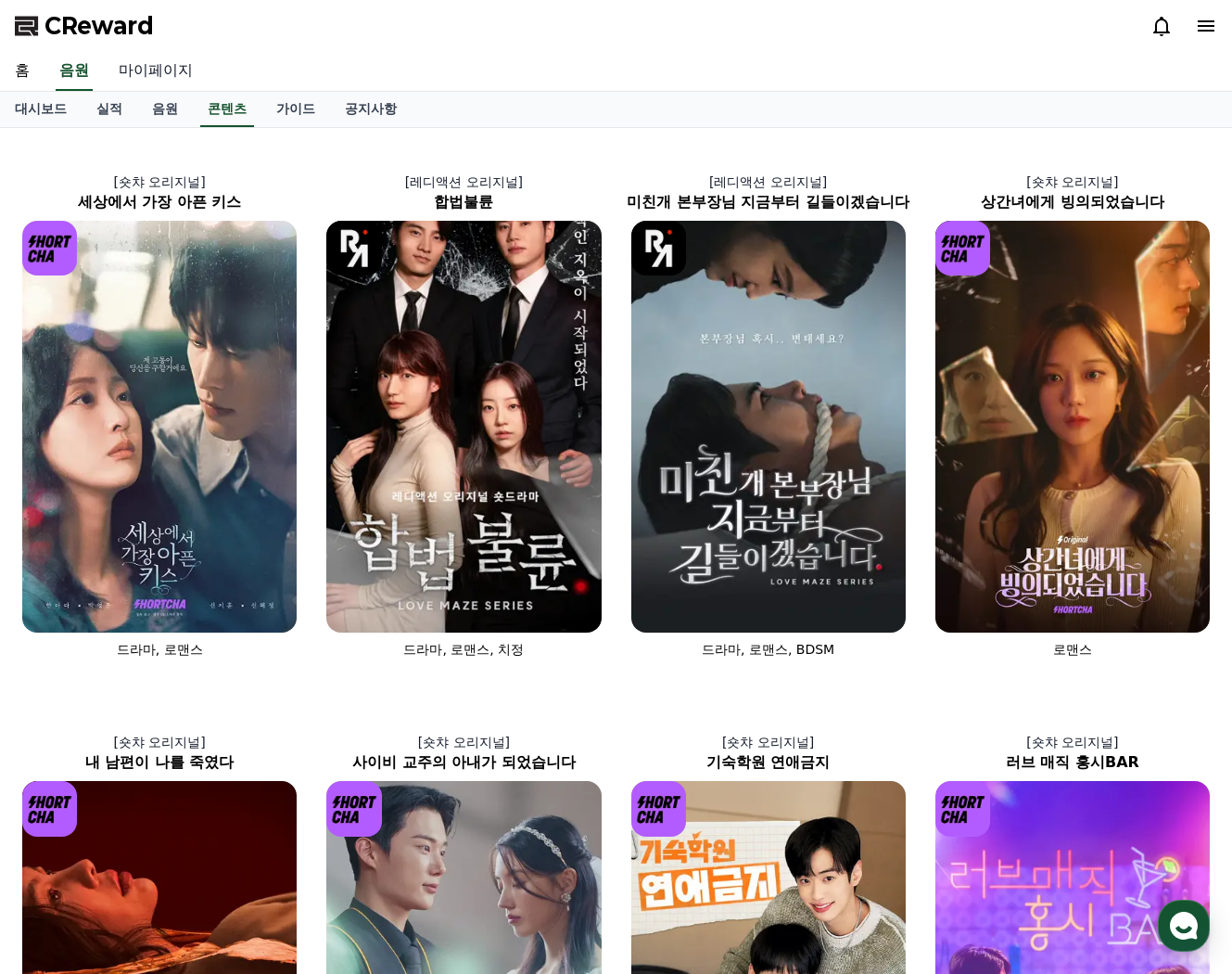
click at [161, 54] on link "마이페이지" at bounding box center [156, 71] width 104 height 39
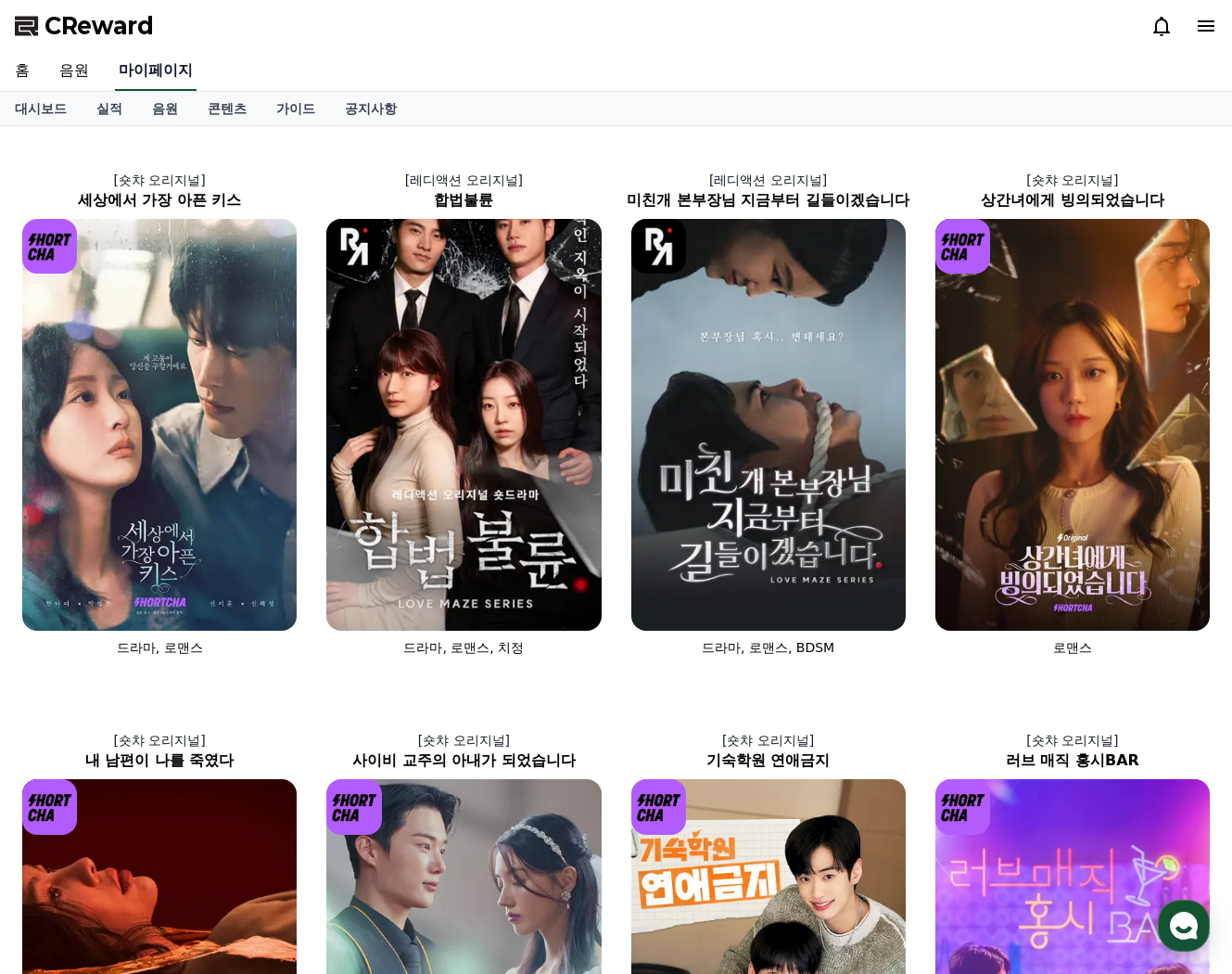
select select "**********"
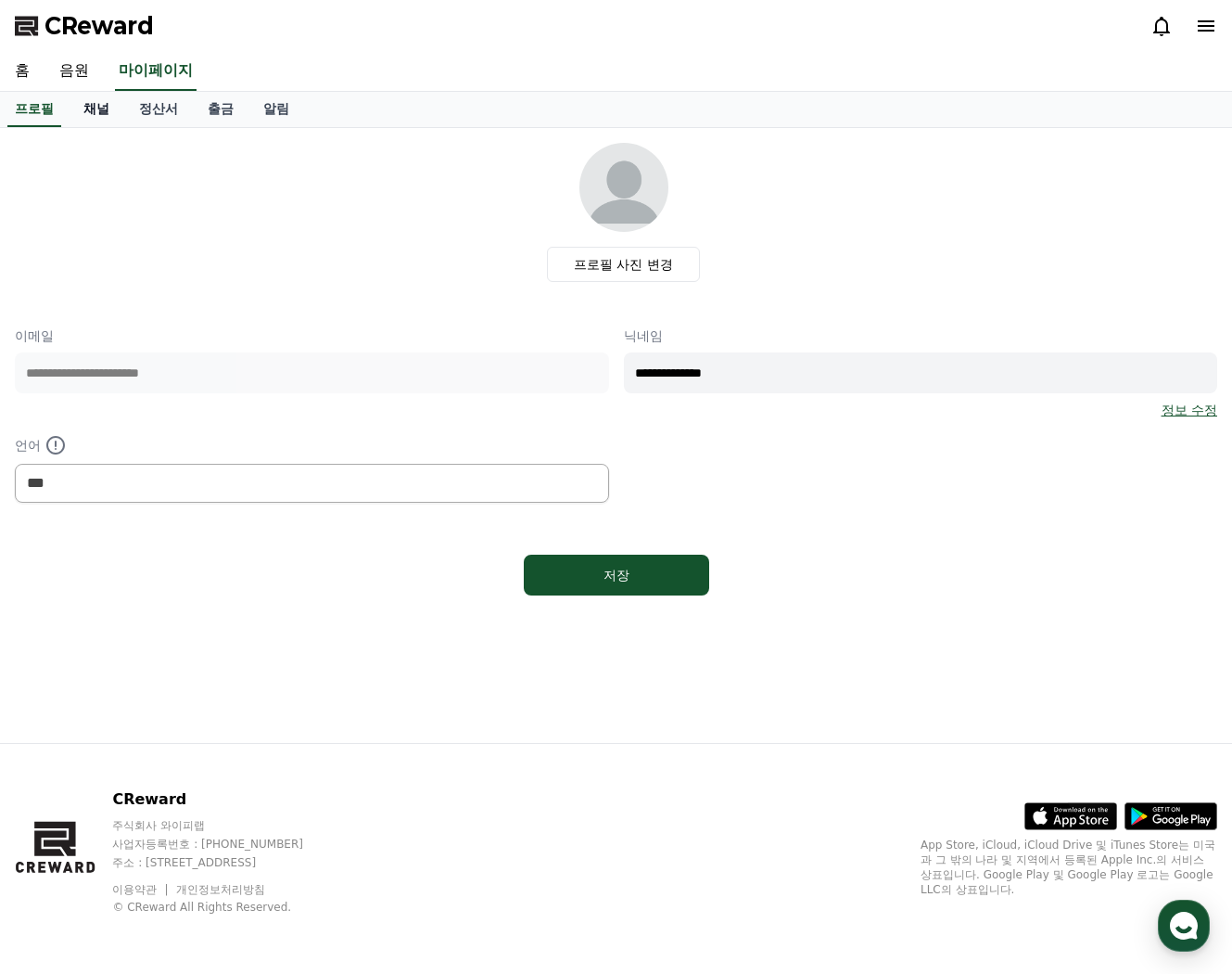
click at [89, 106] on link "채널" at bounding box center [97, 109] width 55 height 35
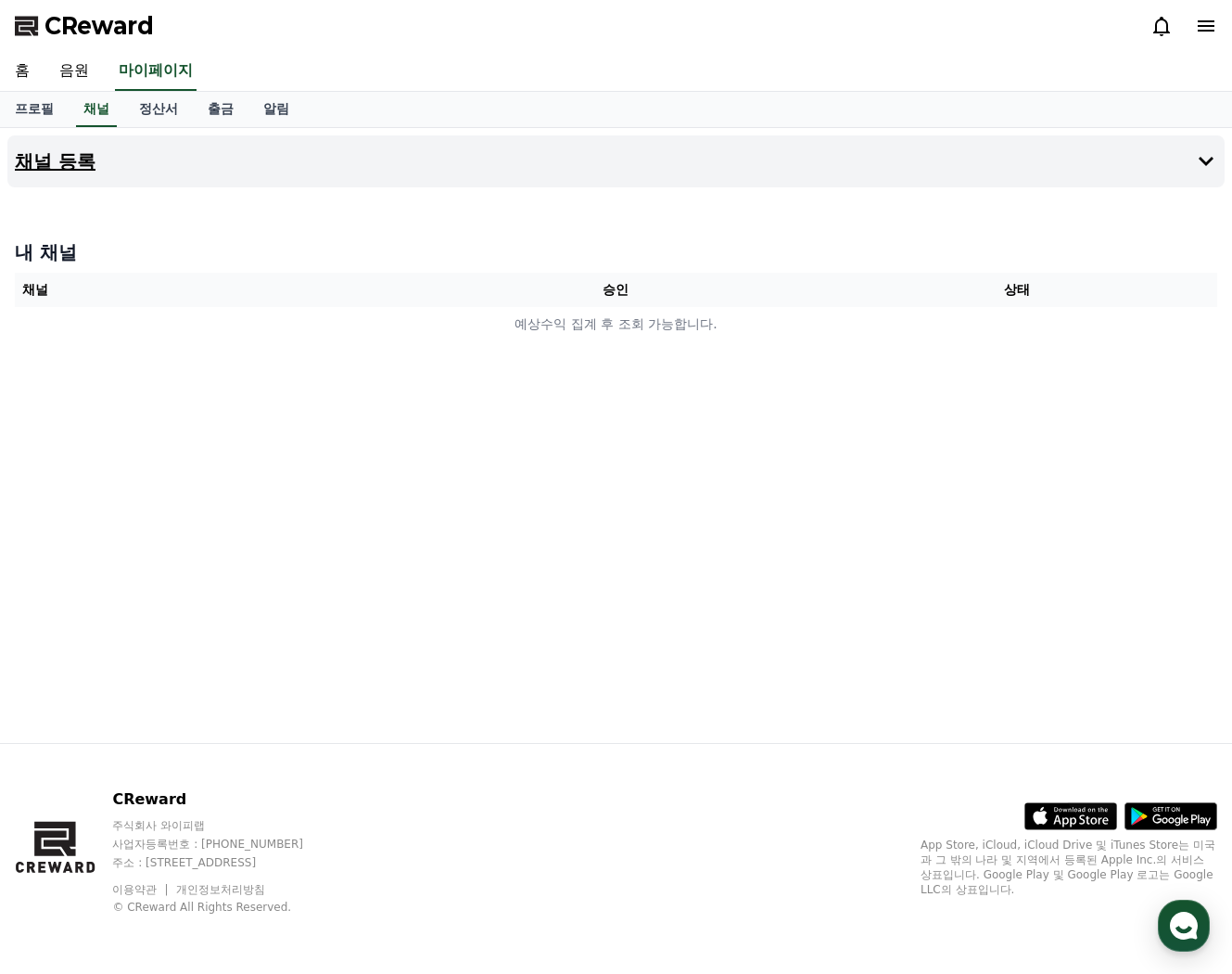
click at [968, 181] on button "채널 등록" at bounding box center [616, 162] width 1218 height 52
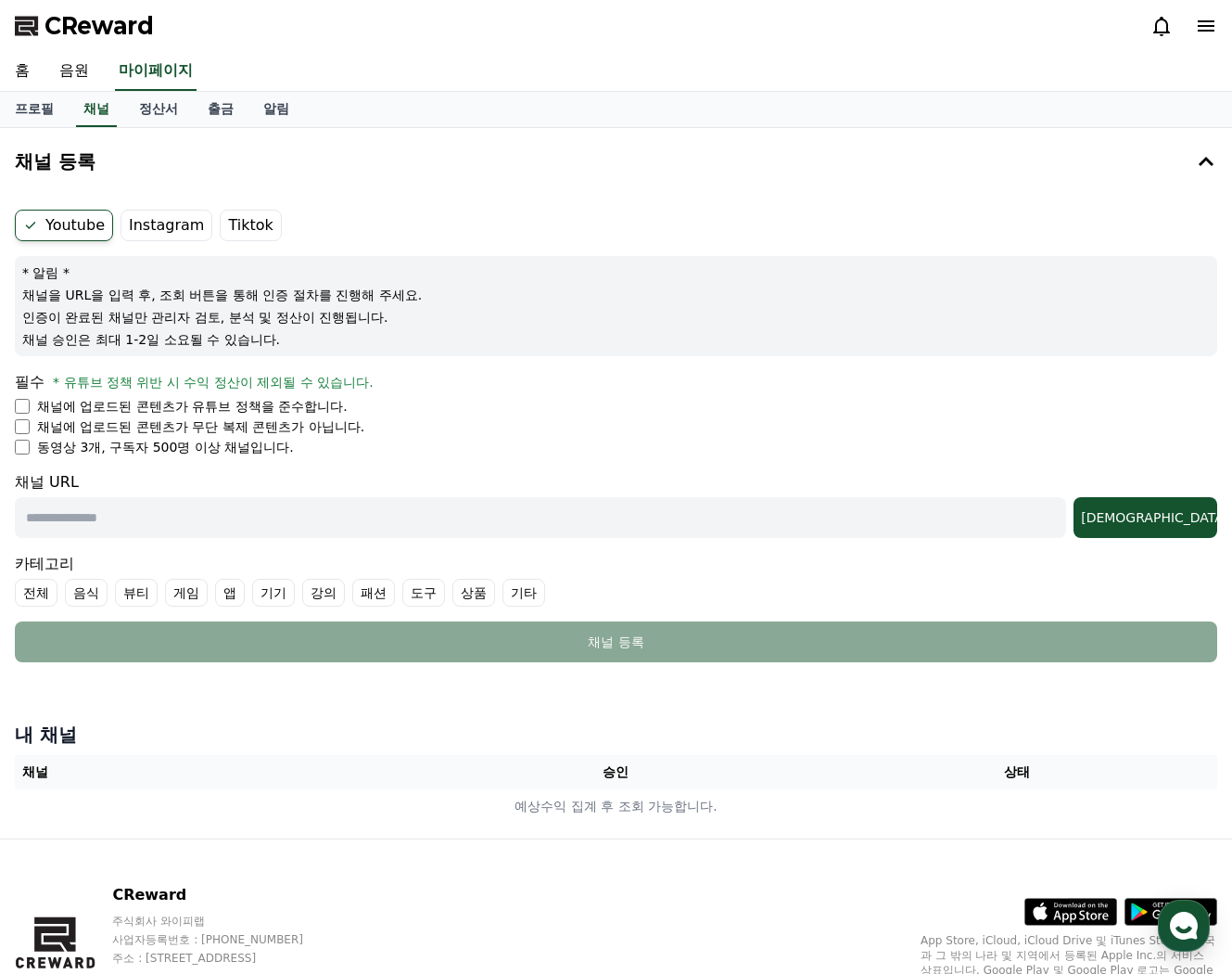
click at [168, 239] on label "Instagram" at bounding box center [166, 225] width 92 height 32
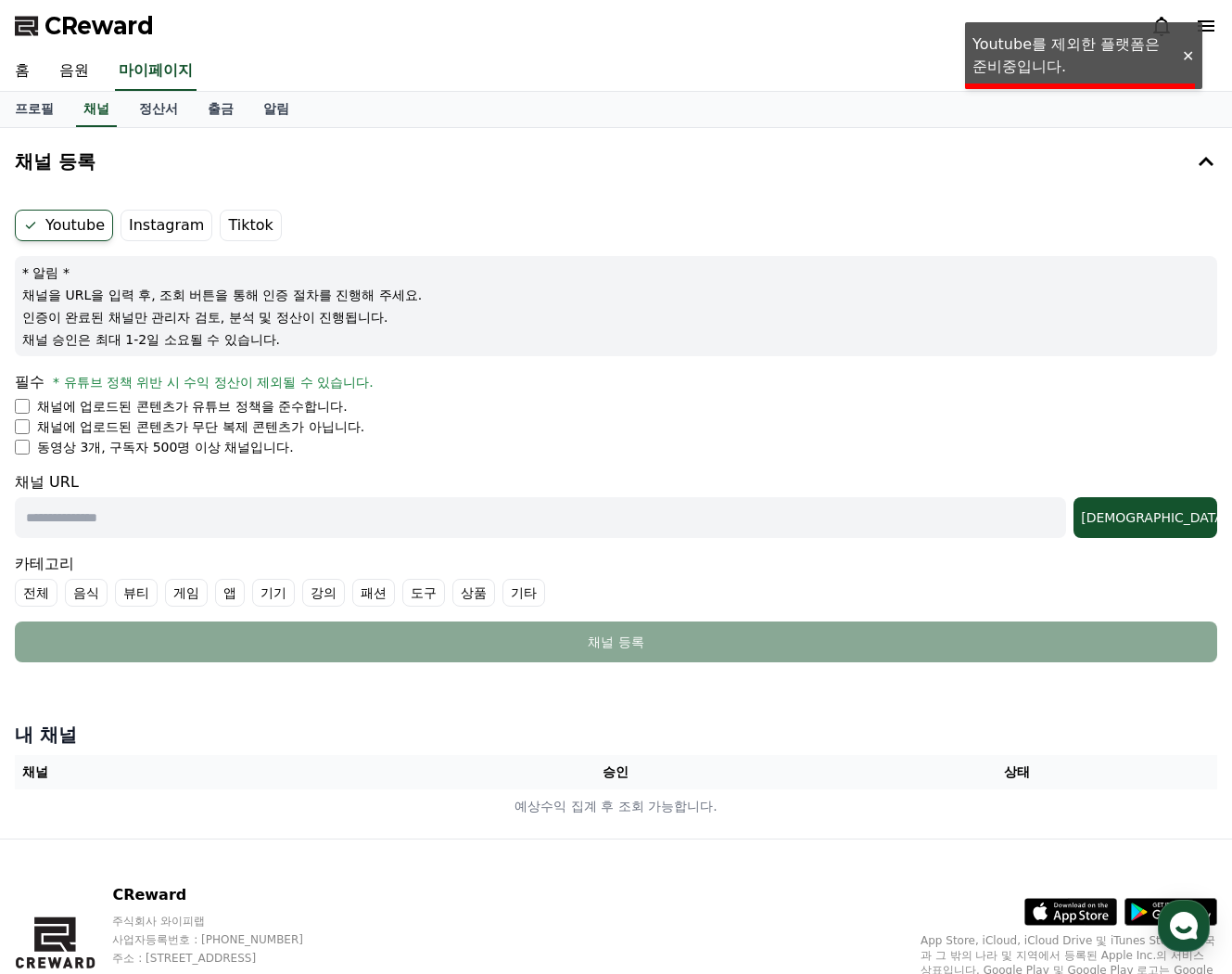
click at [166, 234] on label "Instagram" at bounding box center [166, 225] width 92 height 32
